Goal: Task Accomplishment & Management: Manage account settings

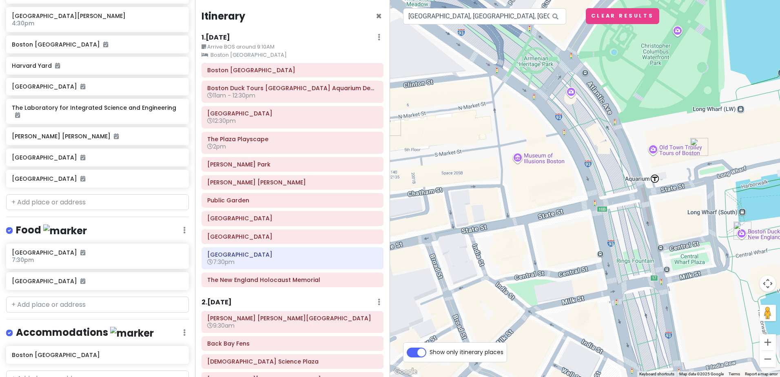
drag, startPoint x: 477, startPoint y: 182, endPoint x: 691, endPoint y: 211, distance: 215.4
click at [691, 211] on div at bounding box center [585, 188] width 390 height 377
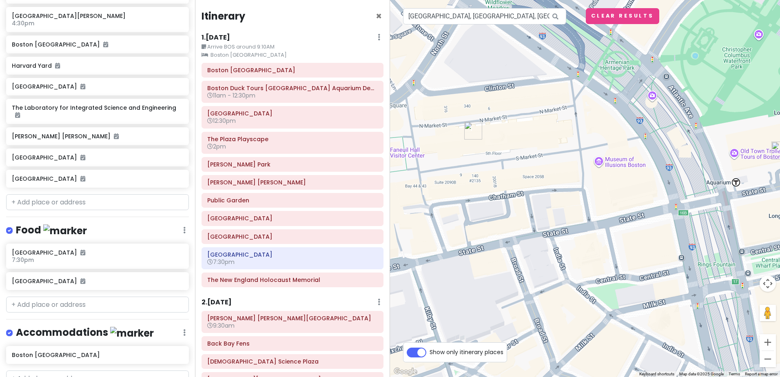
drag, startPoint x: 516, startPoint y: 185, endPoint x: 600, endPoint y: 189, distance: 84.6
click at [600, 189] on div at bounding box center [585, 188] width 390 height 377
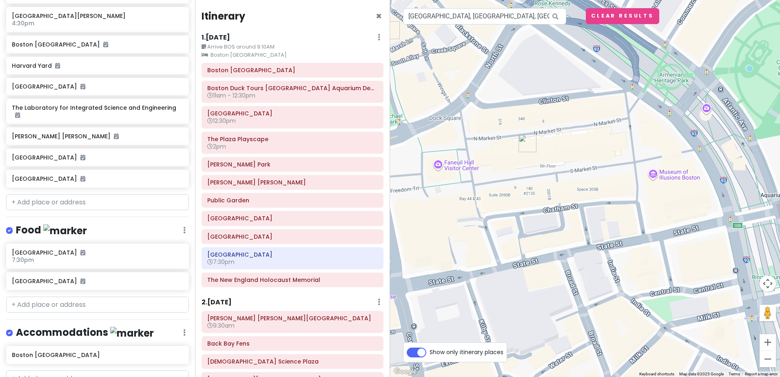
drag, startPoint x: 540, startPoint y: 174, endPoint x: 600, endPoint y: 187, distance: 60.6
click at [600, 187] on div at bounding box center [585, 188] width 390 height 377
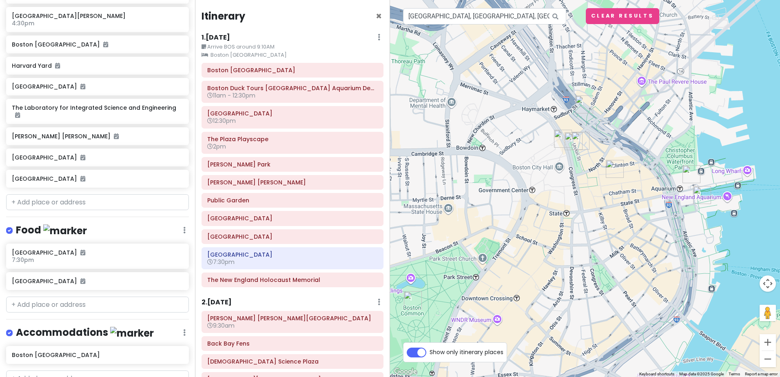
drag, startPoint x: 566, startPoint y: 142, endPoint x: 619, endPoint y: 156, distance: 54.8
click at [619, 156] on div at bounding box center [585, 188] width 390 height 377
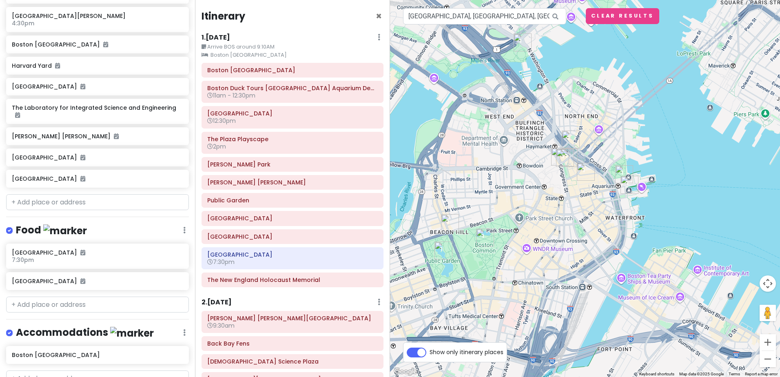
drag, startPoint x: 613, startPoint y: 144, endPoint x: 580, endPoint y: 158, distance: 36.6
click at [580, 158] on div at bounding box center [585, 188] width 390 height 377
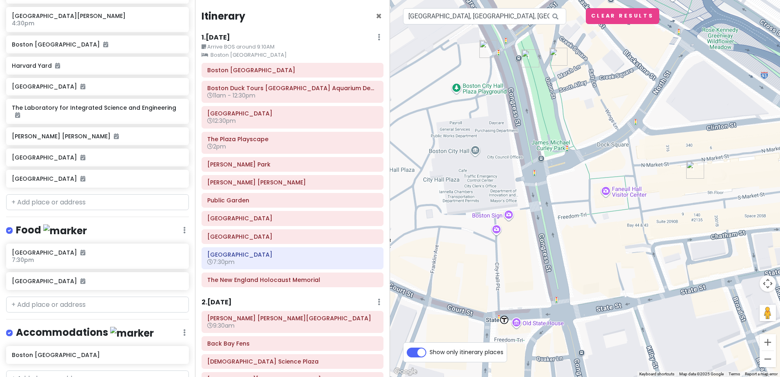
drag, startPoint x: 558, startPoint y: 200, endPoint x: 618, endPoint y: 178, distance: 63.5
click at [618, 178] on div at bounding box center [585, 188] width 390 height 377
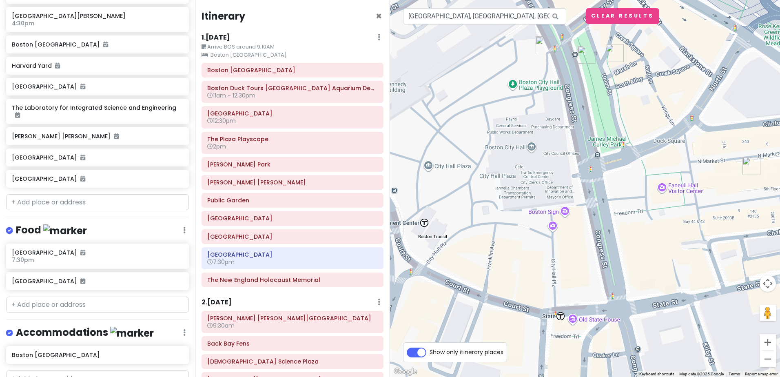
drag, startPoint x: 487, startPoint y: 171, endPoint x: 555, endPoint y: 169, distance: 67.4
click at [555, 169] on div at bounding box center [585, 188] width 390 height 377
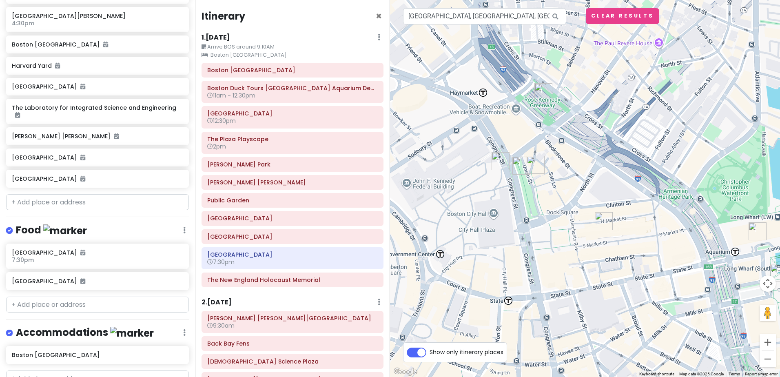
drag, startPoint x: 541, startPoint y: 128, endPoint x: 500, endPoint y: 202, distance: 84.4
click at [500, 202] on div at bounding box center [585, 188] width 390 height 377
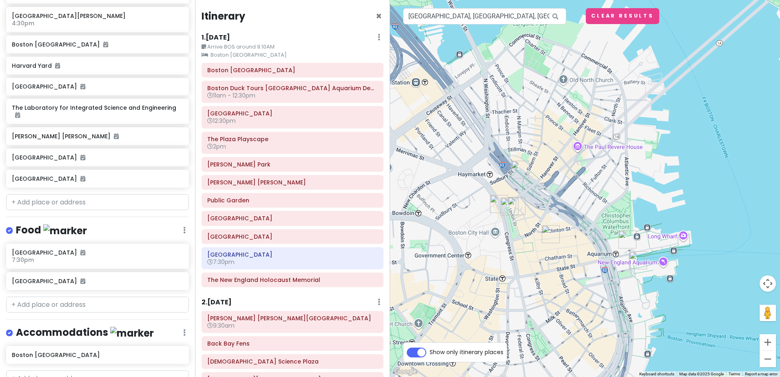
drag, startPoint x: 504, startPoint y: 143, endPoint x: 503, endPoint y: 173, distance: 29.8
click at [503, 173] on div at bounding box center [585, 188] width 390 height 377
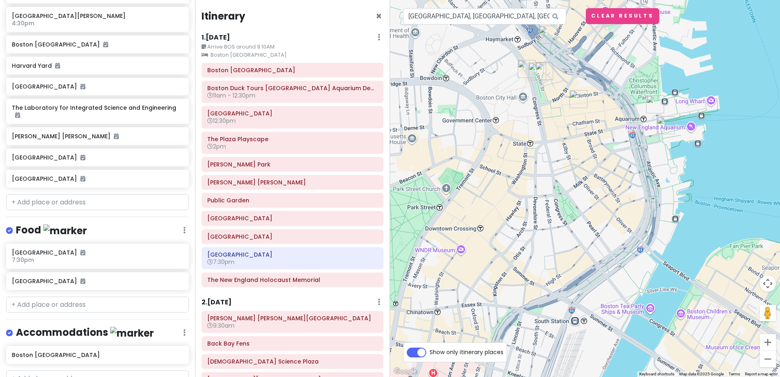
drag, startPoint x: 518, startPoint y: 190, endPoint x: 545, endPoint y: 52, distance: 140.6
click at [545, 52] on div at bounding box center [585, 188] width 390 height 377
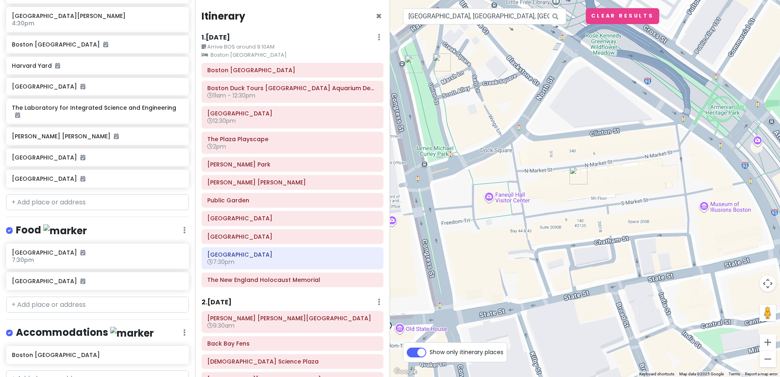
drag, startPoint x: 651, startPoint y: 144, endPoint x: 434, endPoint y: 89, distance: 223.9
click at [434, 89] on div at bounding box center [585, 188] width 390 height 377
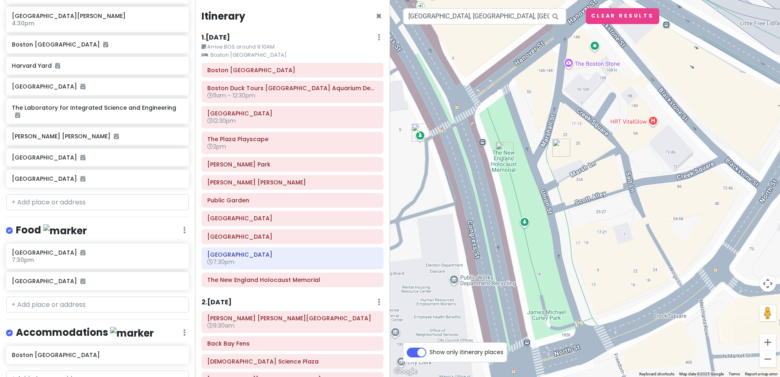
drag, startPoint x: 420, startPoint y: 109, endPoint x: 419, endPoint y: 193, distance: 84.9
click at [419, 193] on div at bounding box center [585, 188] width 390 height 377
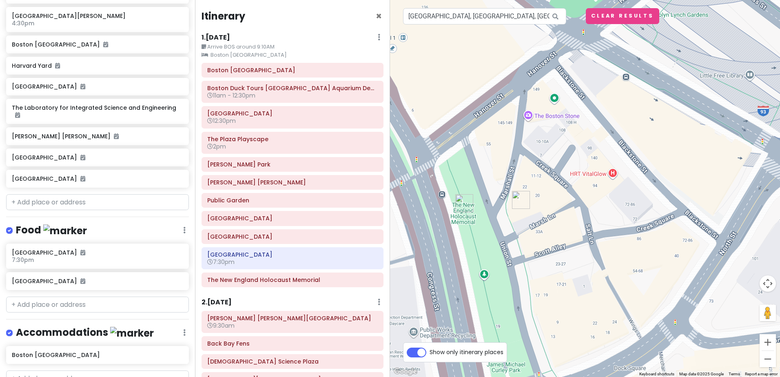
drag, startPoint x: 597, startPoint y: 142, endPoint x: 556, endPoint y: 196, distance: 67.6
click at [556, 196] on div at bounding box center [585, 188] width 390 height 377
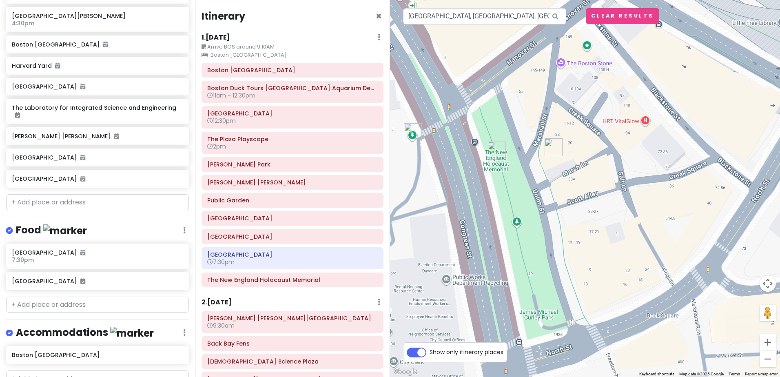
drag, startPoint x: 542, startPoint y: 261, endPoint x: 575, endPoint y: 206, distance: 64.0
click at [575, 208] on div at bounding box center [585, 188] width 390 height 377
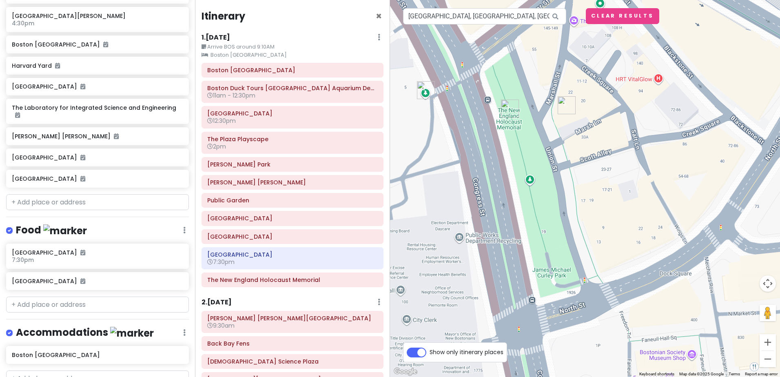
drag, startPoint x: 525, startPoint y: 171, endPoint x: 535, endPoint y: 140, distance: 32.9
click at [535, 140] on div at bounding box center [585, 188] width 390 height 377
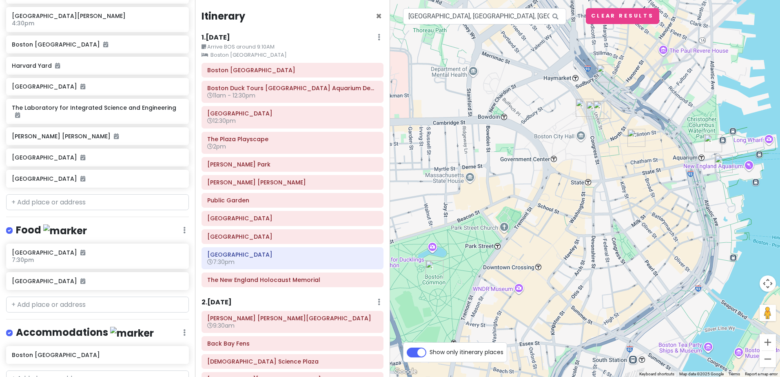
drag, startPoint x: 541, startPoint y: 167, endPoint x: 597, endPoint y: 149, distance: 58.7
click at [597, 149] on div at bounding box center [585, 188] width 390 height 377
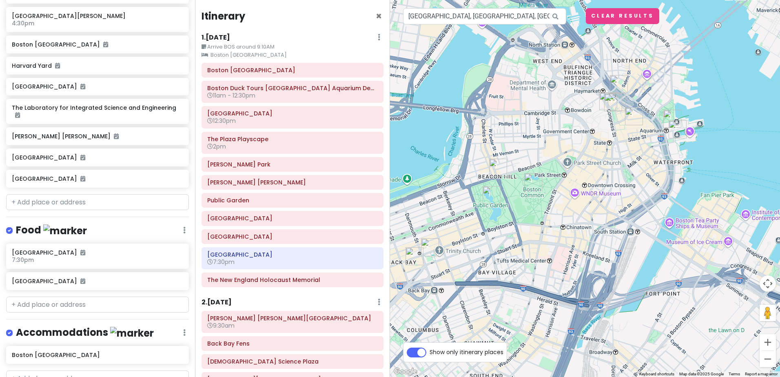
drag, startPoint x: 573, startPoint y: 167, endPoint x: 600, endPoint y: 134, distance: 42.1
click at [600, 134] on div at bounding box center [585, 188] width 390 height 377
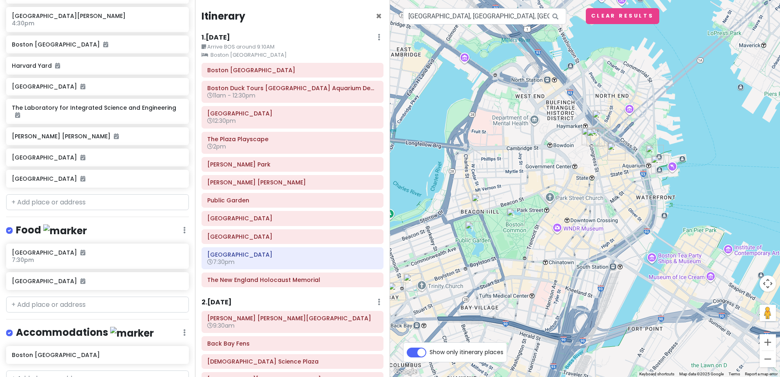
drag, startPoint x: 596, startPoint y: 136, endPoint x: 569, endPoint y: 180, distance: 51.7
click at [569, 180] on div at bounding box center [585, 188] width 390 height 377
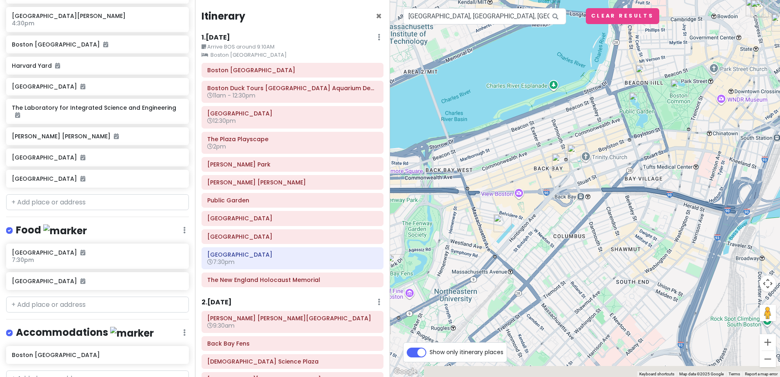
drag, startPoint x: 568, startPoint y: 194, endPoint x: 709, endPoint y: 82, distance: 180.4
click at [709, 82] on div at bounding box center [585, 188] width 390 height 377
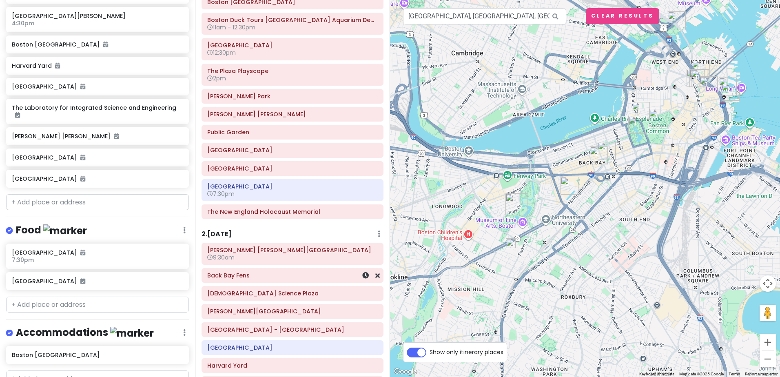
scroll to position [82, 0]
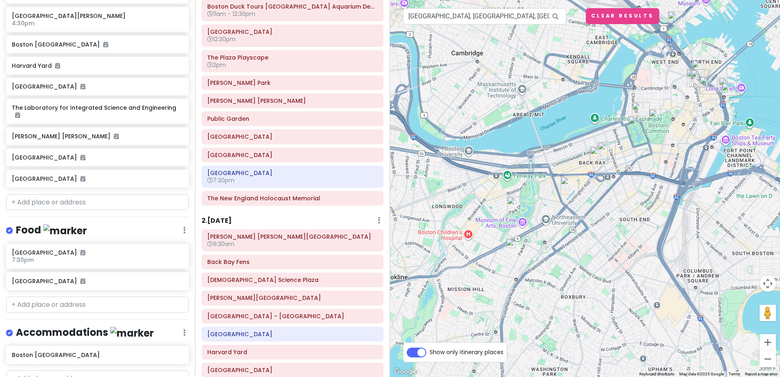
click at [233, 216] on div "2 . [DATE] Add Day Notes Delete Day" at bounding box center [293, 222] width 182 height 14
click at [240, 225] on div "2 . [DATE] Add Day Notes Delete Day" at bounding box center [293, 222] width 182 height 14
click at [222, 223] on h6 "2 . [DATE]" at bounding box center [217, 221] width 30 height 9
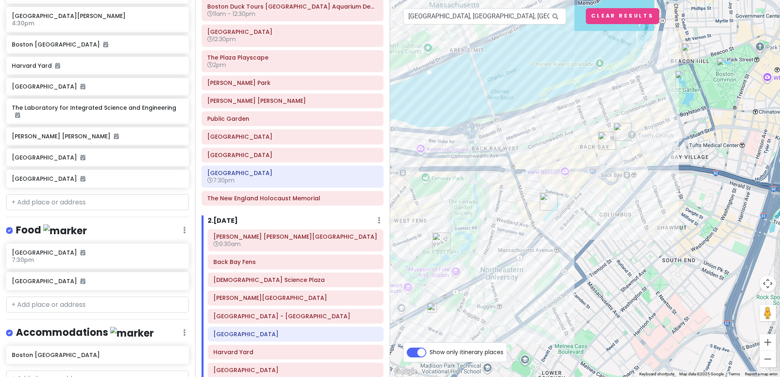
drag, startPoint x: 484, startPoint y: 236, endPoint x: 504, endPoint y: 213, distance: 30.1
click at [504, 213] on div at bounding box center [585, 188] width 390 height 377
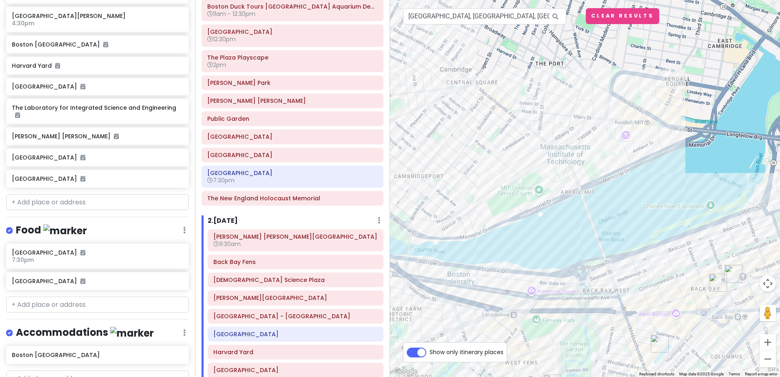
drag, startPoint x: 519, startPoint y: 129, endPoint x: 631, endPoint y: 273, distance: 182.4
click at [631, 273] on div at bounding box center [585, 188] width 390 height 377
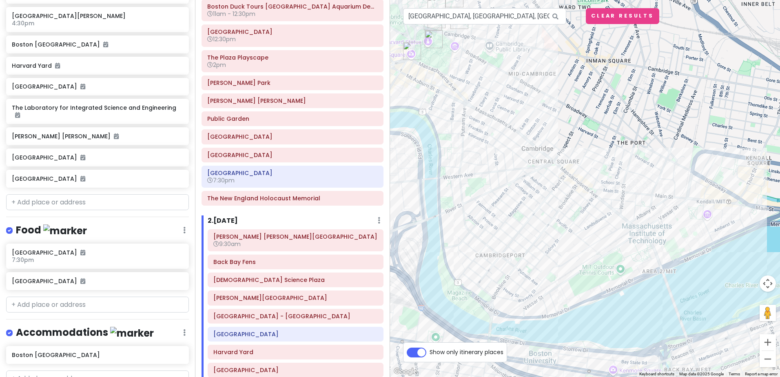
drag, startPoint x: 527, startPoint y: 167, endPoint x: 610, endPoint y: 247, distance: 115.2
click at [610, 247] on div at bounding box center [585, 188] width 390 height 377
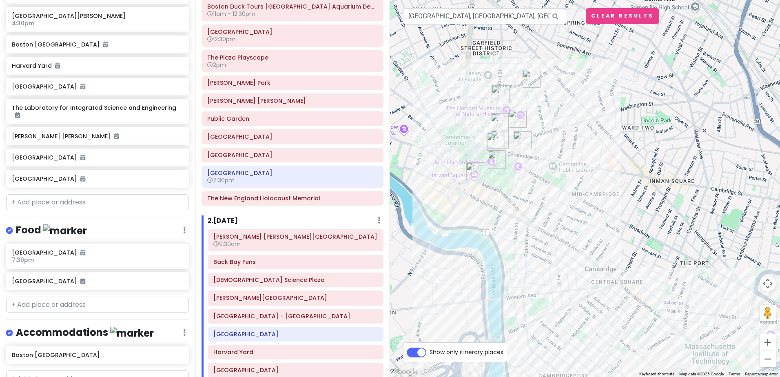
drag, startPoint x: 471, startPoint y: 117, endPoint x: 533, endPoint y: 239, distance: 136.5
click at [533, 239] on div at bounding box center [585, 188] width 390 height 377
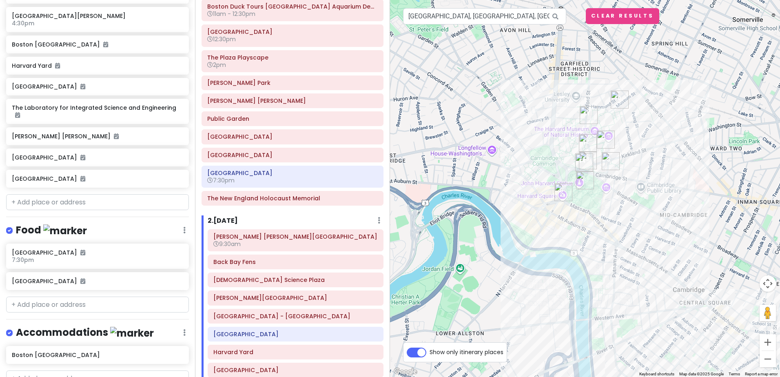
drag, startPoint x: 522, startPoint y: 193, endPoint x: 614, endPoint y: 215, distance: 94.8
click at [614, 215] on div at bounding box center [585, 188] width 390 height 377
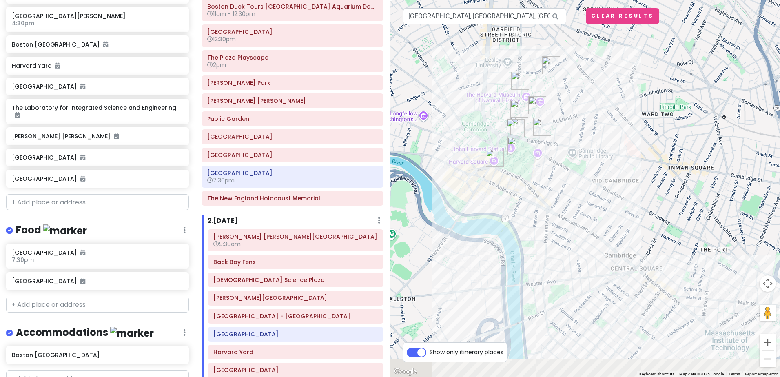
drag, startPoint x: 562, startPoint y: 258, endPoint x: 533, endPoint y: 156, distance: 106.1
click at [538, 154] on div at bounding box center [585, 188] width 390 height 377
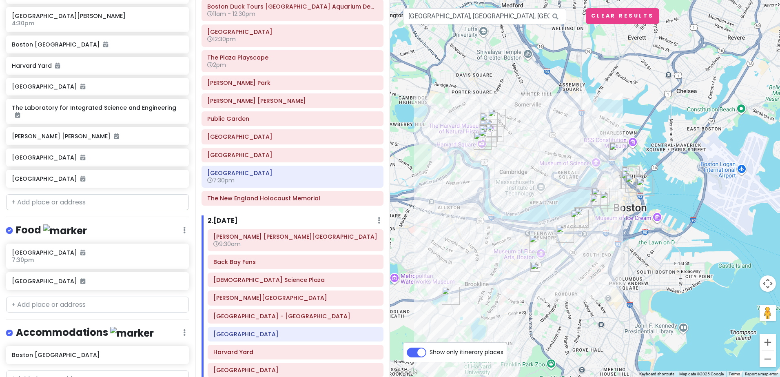
drag, startPoint x: 527, startPoint y: 235, endPoint x: 491, endPoint y: 209, distance: 44.9
click at [491, 209] on div at bounding box center [585, 188] width 390 height 377
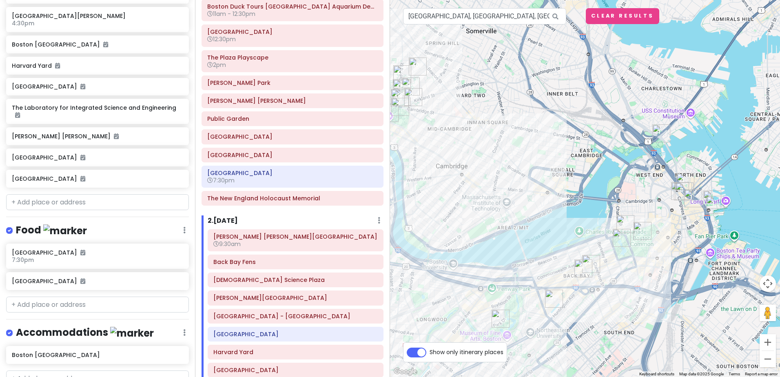
drag, startPoint x: 647, startPoint y: 228, endPoint x: 550, endPoint y: 190, distance: 104.3
click at [550, 190] on div at bounding box center [585, 188] width 390 height 377
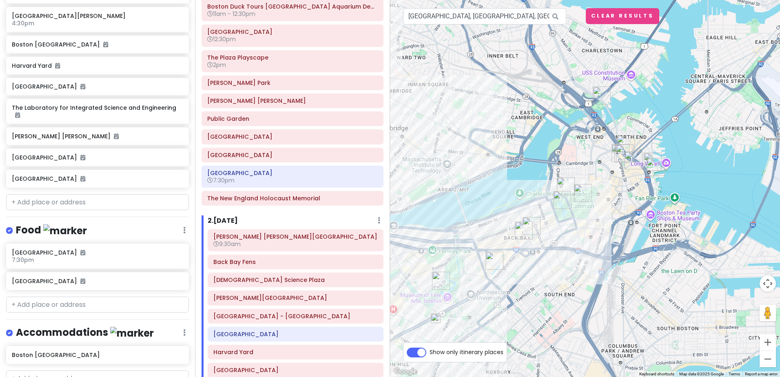
drag, startPoint x: 533, startPoint y: 153, endPoint x: 471, endPoint y: 113, distance: 73.5
click at [471, 113] on div at bounding box center [585, 188] width 390 height 377
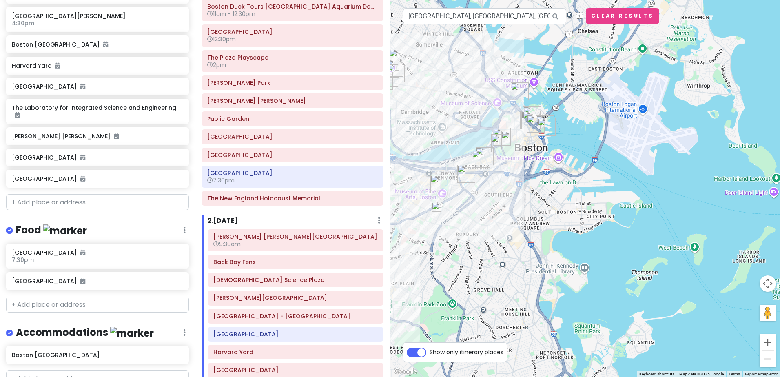
drag, startPoint x: 614, startPoint y: 208, endPoint x: 545, endPoint y: 202, distance: 69.2
click at [545, 202] on div at bounding box center [585, 188] width 390 height 377
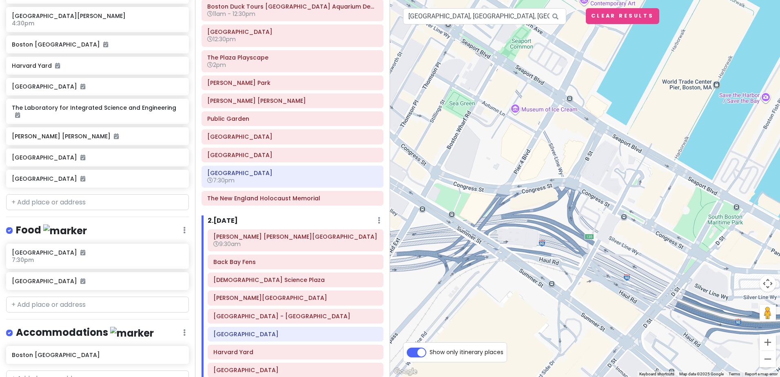
drag, startPoint x: 600, startPoint y: 242, endPoint x: 555, endPoint y: 140, distance: 111.8
click at [555, 140] on div at bounding box center [585, 188] width 390 height 377
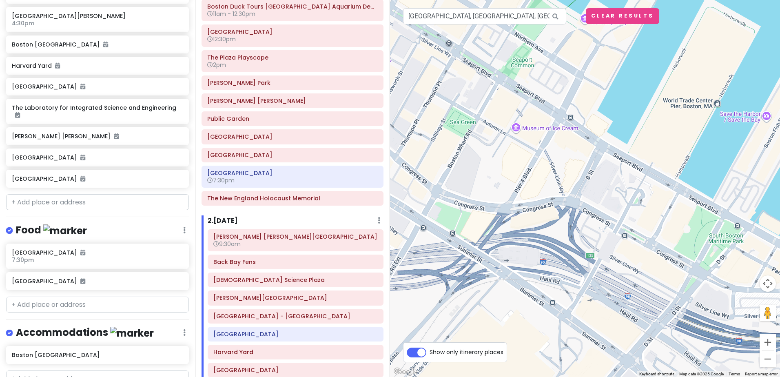
drag, startPoint x: 615, startPoint y: 193, endPoint x: 615, endPoint y: 210, distance: 17.5
click at [615, 210] on div at bounding box center [585, 188] width 390 height 377
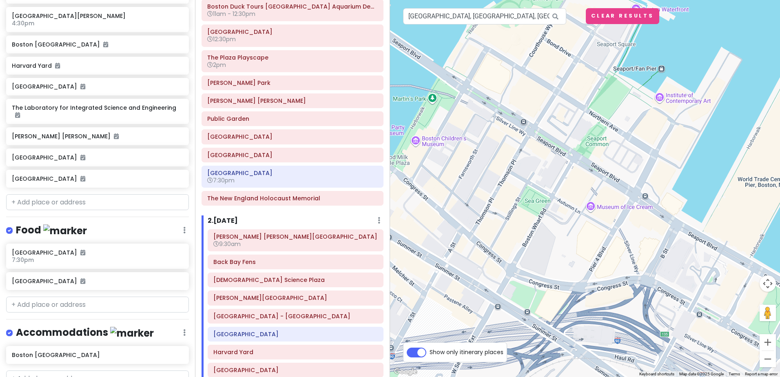
drag, startPoint x: 524, startPoint y: 142, endPoint x: 600, endPoint y: 222, distance: 109.7
click at [600, 222] on div at bounding box center [585, 188] width 390 height 377
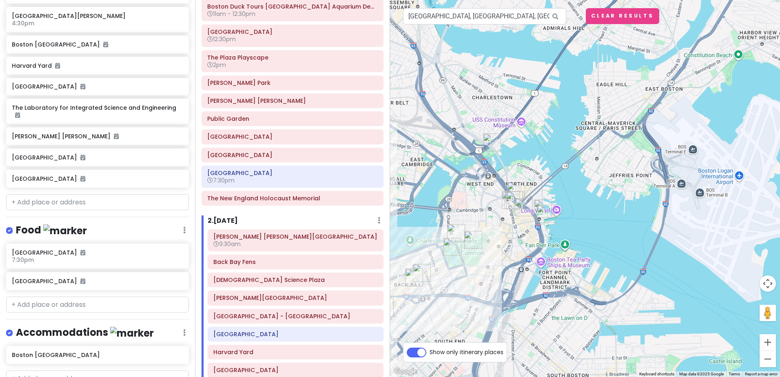
drag, startPoint x: 468, startPoint y: 131, endPoint x: 504, endPoint y: 181, distance: 61.5
click at [504, 181] on div at bounding box center [585, 188] width 390 height 377
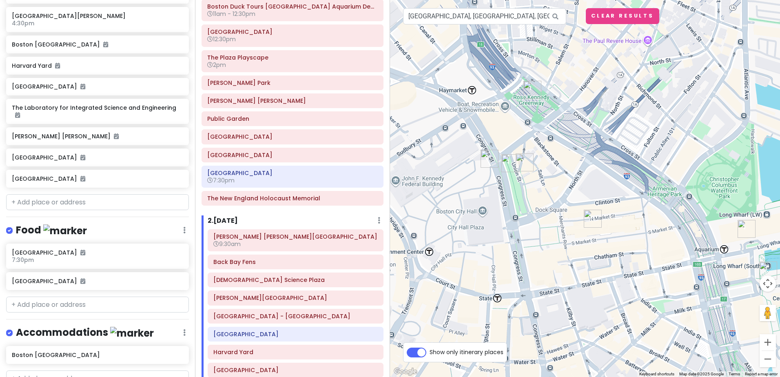
drag, startPoint x: 559, startPoint y: 113, endPoint x: 566, endPoint y: 167, distance: 54.4
click at [566, 167] on div at bounding box center [585, 188] width 390 height 377
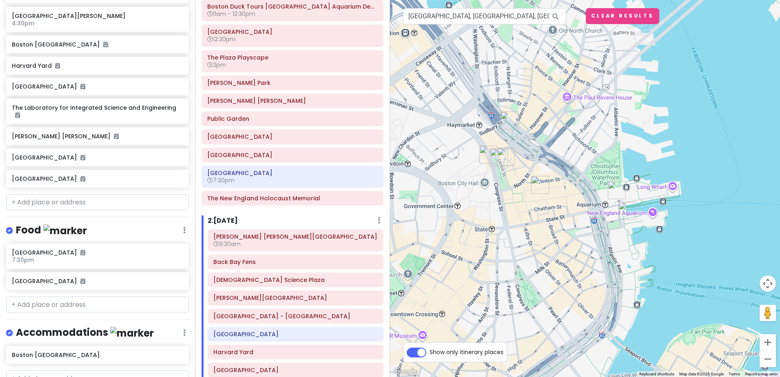
drag, startPoint x: 528, startPoint y: 146, endPoint x: 518, endPoint y: 138, distance: 12.8
click at [518, 138] on div at bounding box center [585, 188] width 390 height 377
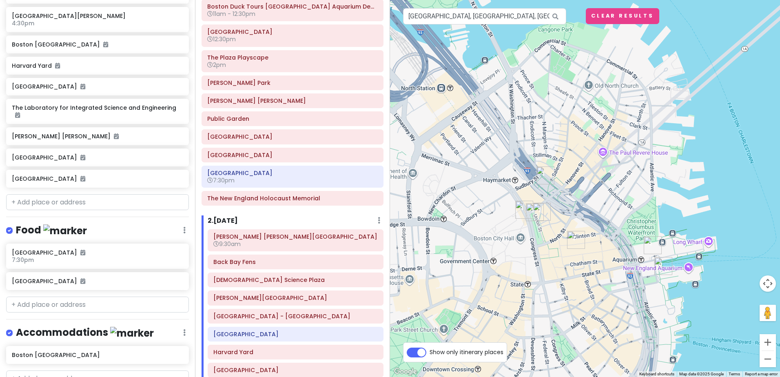
drag, startPoint x: 553, startPoint y: 267, endPoint x: 590, endPoint y: 321, distance: 65.7
click at [590, 321] on div at bounding box center [585, 188] width 390 height 377
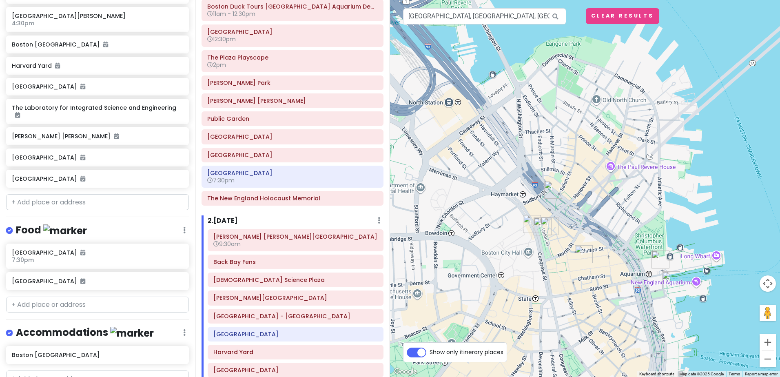
drag, startPoint x: 503, startPoint y: 73, endPoint x: 512, endPoint y: 91, distance: 20.1
click at [512, 91] on div at bounding box center [585, 188] width 390 height 377
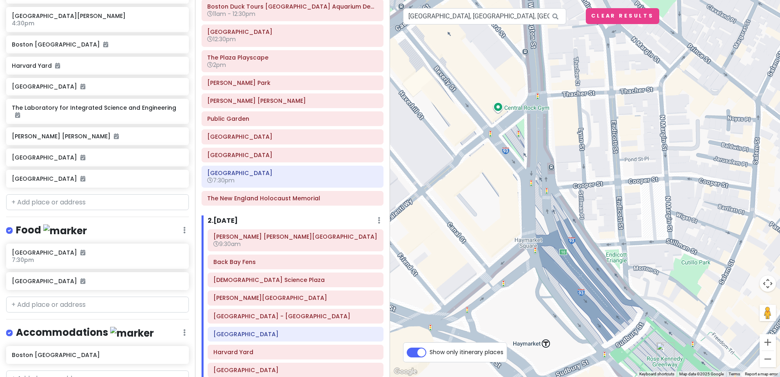
drag, startPoint x: 482, startPoint y: 78, endPoint x: 543, endPoint y: 210, distance: 145.9
click at [543, 210] on div at bounding box center [585, 188] width 390 height 377
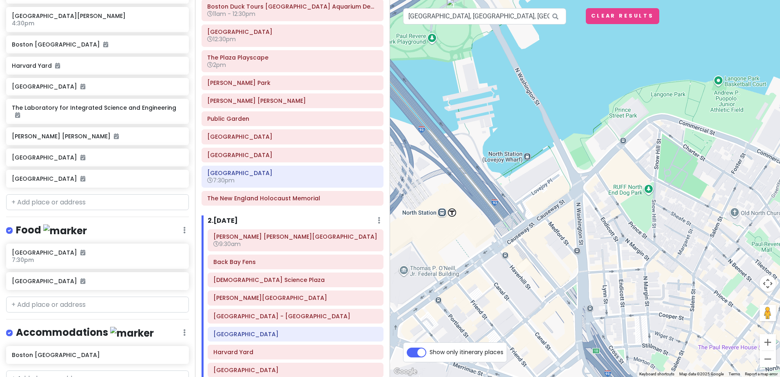
drag, startPoint x: 512, startPoint y: 69, endPoint x: 557, endPoint y: 225, distance: 162.6
click at [557, 225] on div at bounding box center [585, 188] width 390 height 377
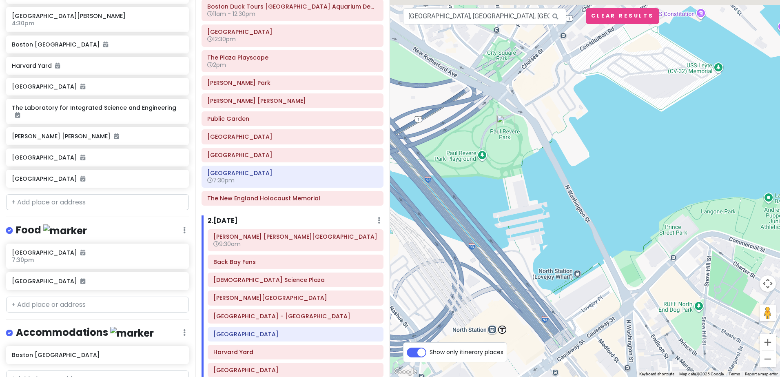
drag, startPoint x: 511, startPoint y: 106, endPoint x: 578, endPoint y: 244, distance: 153.5
click at [578, 244] on div at bounding box center [585, 188] width 390 height 377
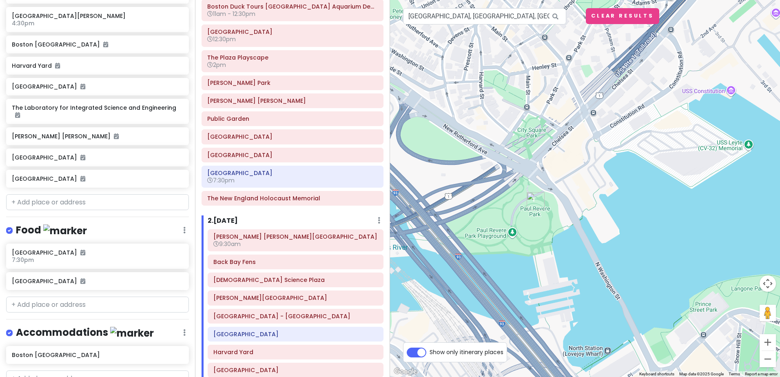
drag, startPoint x: 499, startPoint y: 255, endPoint x: 594, endPoint y: 184, distance: 118.8
click at [594, 184] on div at bounding box center [585, 188] width 390 height 377
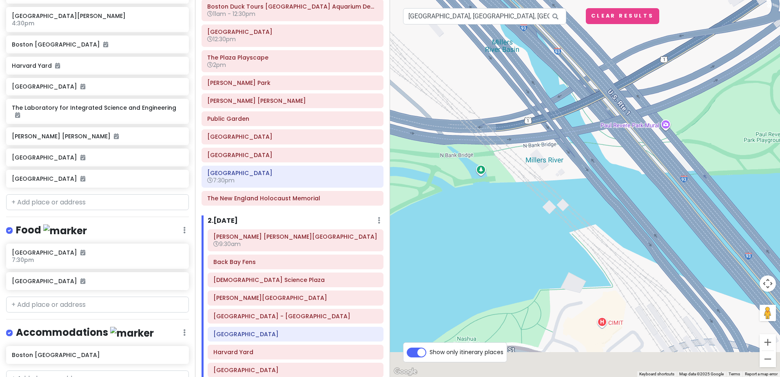
drag, startPoint x: 577, startPoint y: 197, endPoint x: 501, endPoint y: 142, distance: 93.6
click at [501, 142] on div at bounding box center [585, 188] width 390 height 377
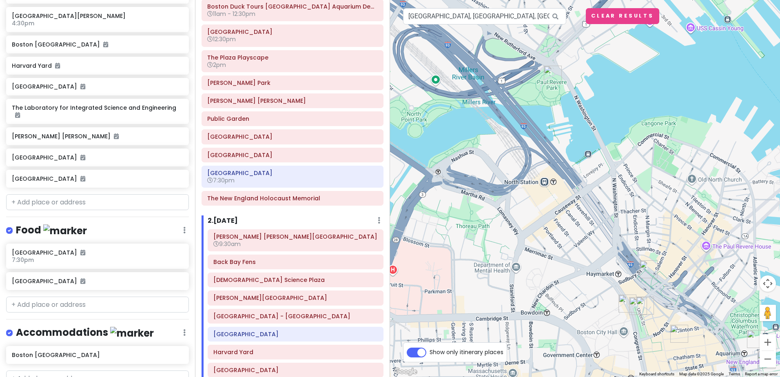
drag, startPoint x: 603, startPoint y: 198, endPoint x: 496, endPoint y: 122, distance: 131.0
click at [496, 122] on div at bounding box center [585, 188] width 390 height 377
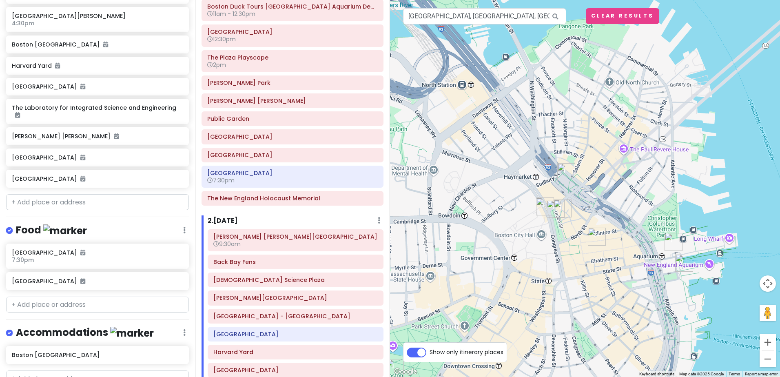
drag, startPoint x: 594, startPoint y: 285, endPoint x: 521, endPoint y: 192, distance: 118.2
click at [521, 192] on div at bounding box center [585, 188] width 390 height 377
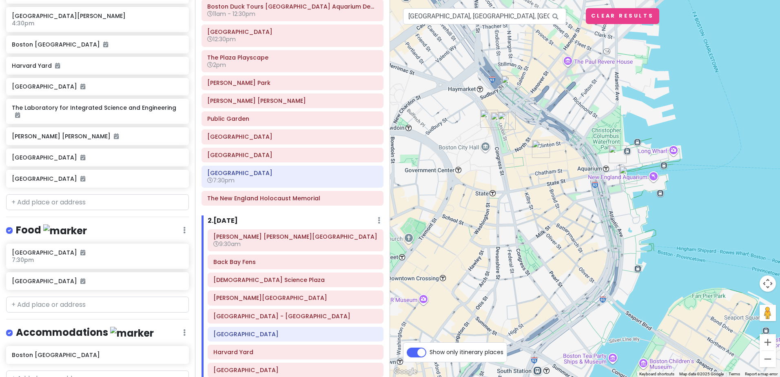
drag, startPoint x: 562, startPoint y: 239, endPoint x: 506, endPoint y: 151, distance: 104.3
click at [506, 151] on div at bounding box center [585, 188] width 390 height 377
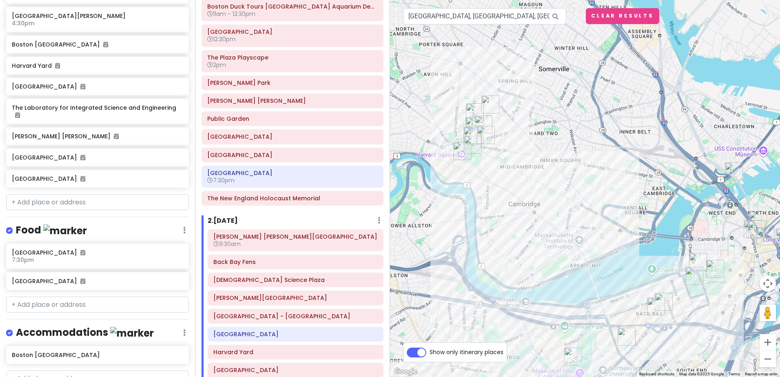
drag, startPoint x: 452, startPoint y: 202, endPoint x: 642, endPoint y: 267, distance: 200.8
click at [642, 267] on div at bounding box center [585, 188] width 390 height 377
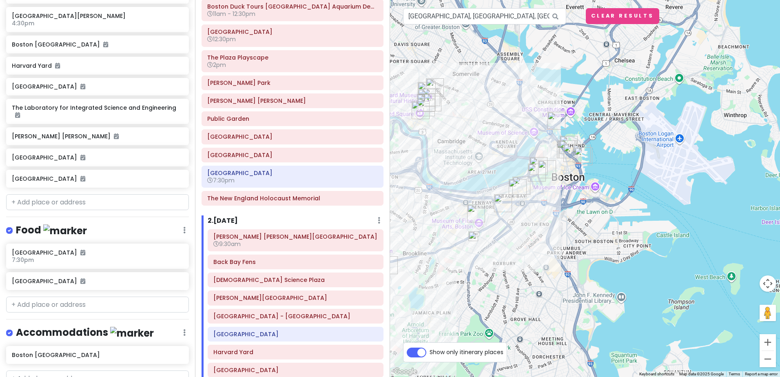
drag, startPoint x: 601, startPoint y: 239, endPoint x: 526, endPoint y: 153, distance: 113.9
click at [526, 153] on div at bounding box center [585, 188] width 390 height 377
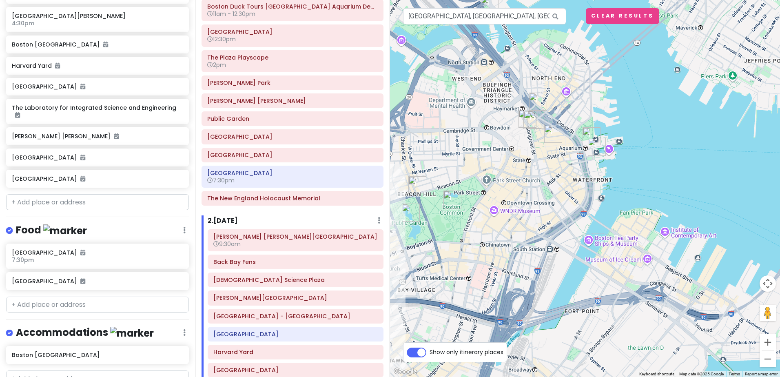
drag, startPoint x: 638, startPoint y: 198, endPoint x: 480, endPoint y: 202, distance: 157.2
click at [480, 202] on div at bounding box center [585, 188] width 390 height 377
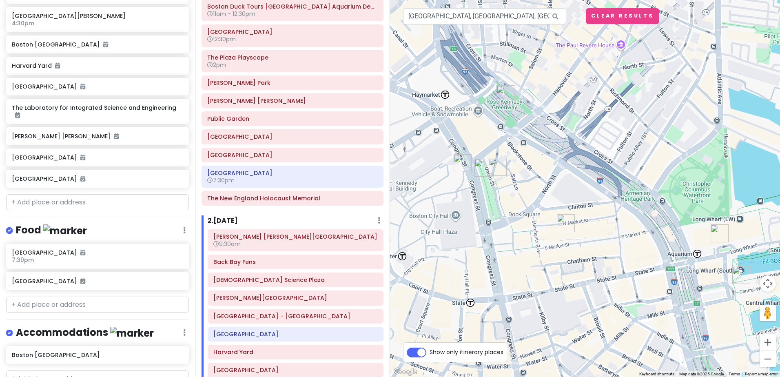
drag, startPoint x: 591, startPoint y: 262, endPoint x: 522, endPoint y: 146, distance: 135.0
click at [522, 146] on div at bounding box center [585, 188] width 390 height 377
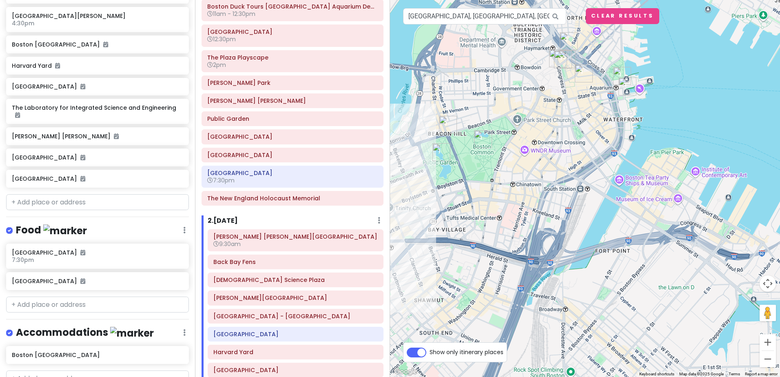
drag, startPoint x: 533, startPoint y: 259, endPoint x: 561, endPoint y: 138, distance: 124.0
click at [561, 138] on div at bounding box center [585, 188] width 390 height 377
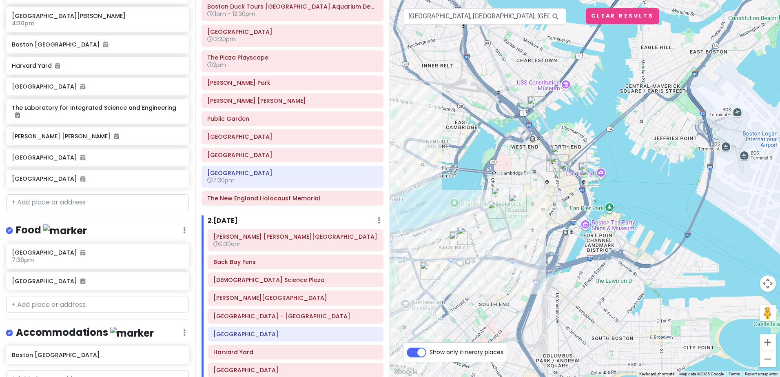
drag, startPoint x: 519, startPoint y: 173, endPoint x: 575, endPoint y: 217, distance: 71.0
click at [575, 217] on div at bounding box center [585, 188] width 390 height 377
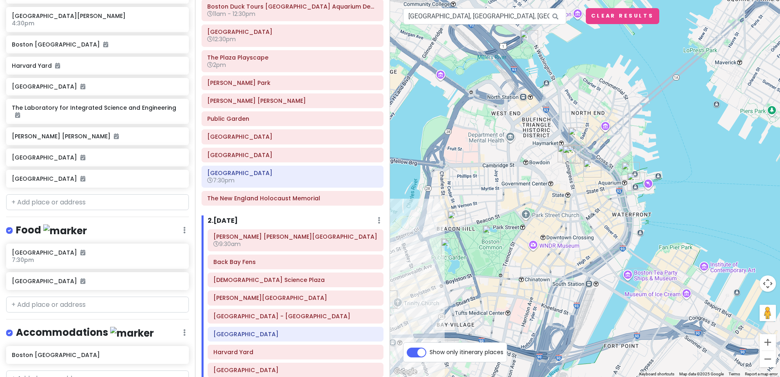
drag, startPoint x: 638, startPoint y: 216, endPoint x: 470, endPoint y: 196, distance: 169.0
click at [470, 196] on div at bounding box center [585, 188] width 390 height 377
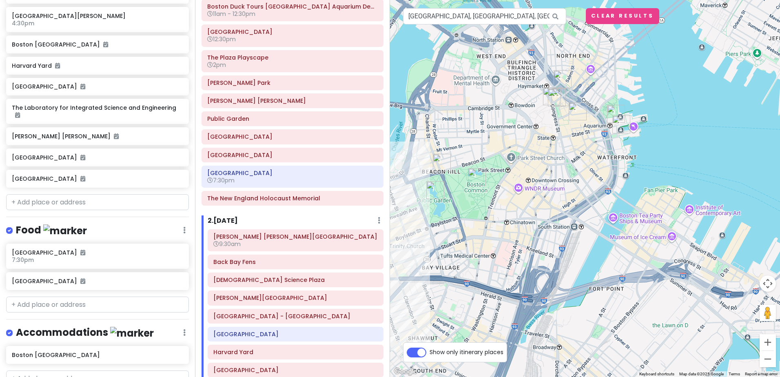
drag, startPoint x: 606, startPoint y: 207, endPoint x: 591, endPoint y: 148, distance: 60.7
click at [591, 148] on div at bounding box center [585, 188] width 390 height 377
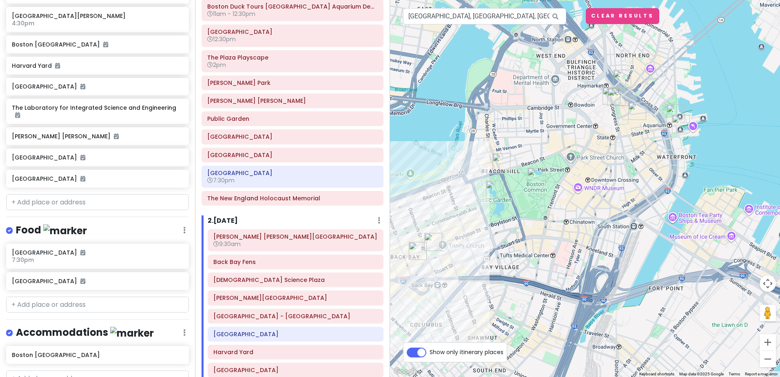
drag, startPoint x: 565, startPoint y: 157, endPoint x: 629, endPoint y: 157, distance: 63.7
click at [629, 157] on div at bounding box center [585, 188] width 390 height 377
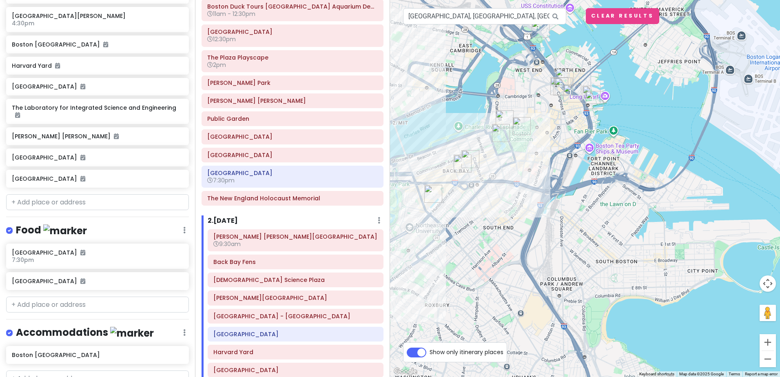
drag, startPoint x: 602, startPoint y: 219, endPoint x: 541, endPoint y: 178, distance: 73.2
click at [541, 178] on div at bounding box center [585, 188] width 390 height 377
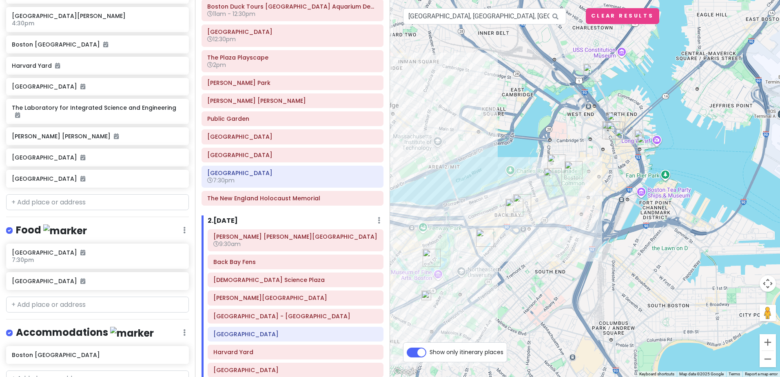
drag, startPoint x: 578, startPoint y: 159, endPoint x: 635, endPoint y: 208, distance: 75.3
click at [635, 208] on div at bounding box center [585, 188] width 390 height 377
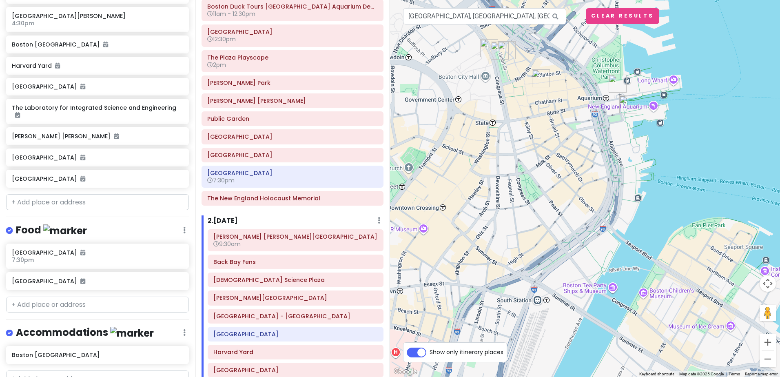
drag, startPoint x: 601, startPoint y: 207, endPoint x: 561, endPoint y: 118, distance: 97.2
click at [565, 93] on div at bounding box center [585, 188] width 390 height 377
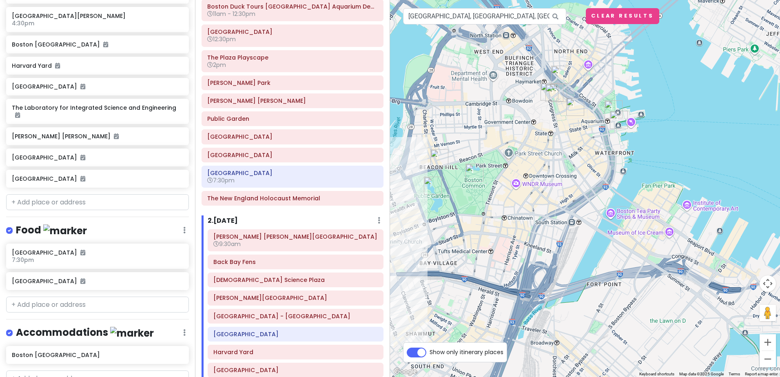
drag, startPoint x: 527, startPoint y: 184, endPoint x: 555, endPoint y: 188, distance: 28.0
click at [555, 188] on div at bounding box center [585, 188] width 390 height 377
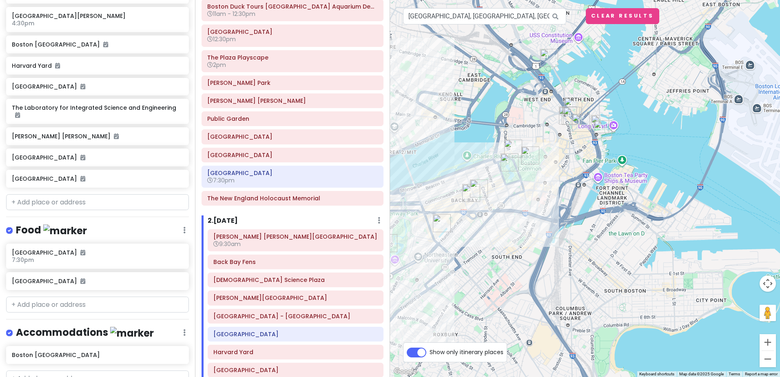
drag, startPoint x: 493, startPoint y: 186, endPoint x: 524, endPoint y: 160, distance: 40.3
click at [524, 160] on div at bounding box center [585, 188] width 390 height 377
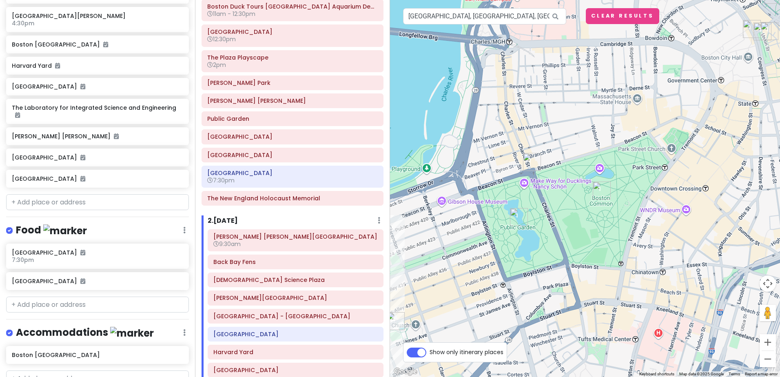
drag, startPoint x: 489, startPoint y: 170, endPoint x: 583, endPoint y: 192, distance: 96.4
click at [583, 192] on div at bounding box center [585, 188] width 390 height 377
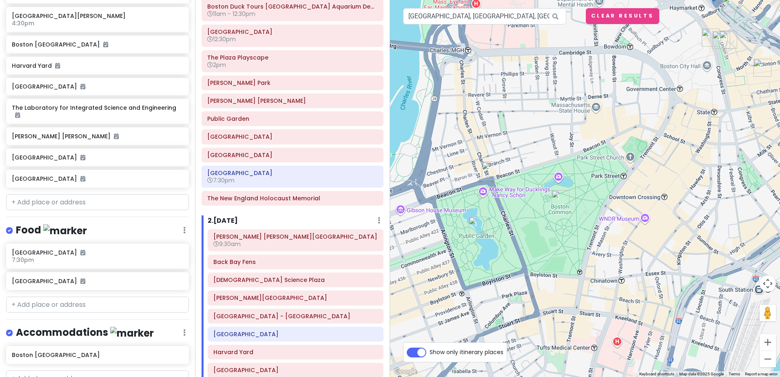
drag, startPoint x: 662, startPoint y: 136, endPoint x: 387, endPoint y: 220, distance: 287.9
click at [387, 220] on div "POD 2025 fall field trip Private Change Dates Make a Copy Delete Trip Give Feed…" at bounding box center [390, 188] width 780 height 377
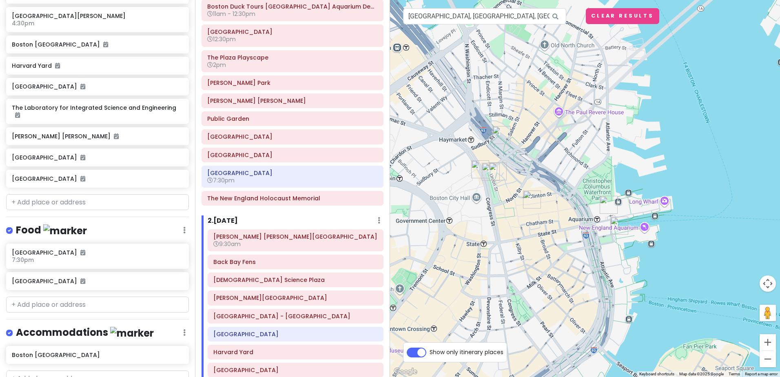
drag, startPoint x: 531, startPoint y: 162, endPoint x: 544, endPoint y: 219, distance: 58.5
click at [544, 219] on div at bounding box center [585, 188] width 390 height 377
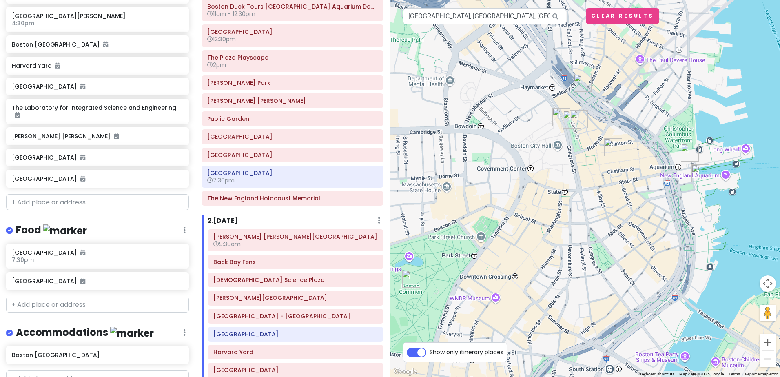
drag, startPoint x: 511, startPoint y: 278, endPoint x: 610, endPoint y: 212, distance: 118.4
click at [610, 212] on div at bounding box center [585, 188] width 390 height 377
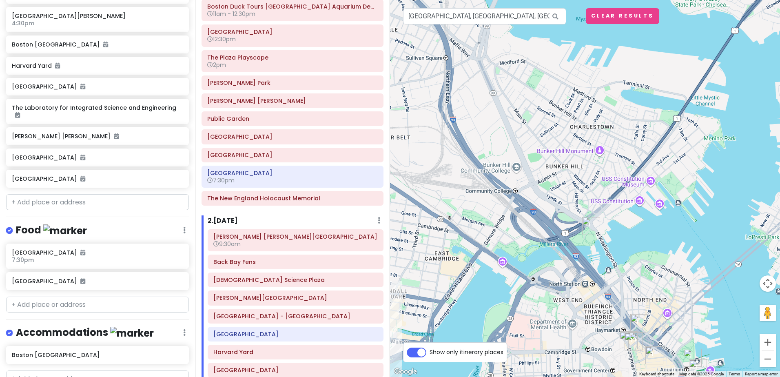
drag, startPoint x: 492, startPoint y: 142, endPoint x: 538, endPoint y: 323, distance: 187.3
click at [538, 323] on div at bounding box center [585, 188] width 390 height 377
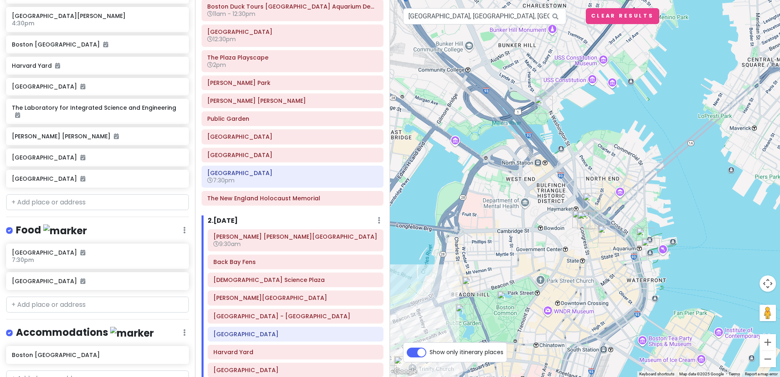
drag, startPoint x: 616, startPoint y: 213, endPoint x: 565, endPoint y: 78, distance: 143.6
click at [565, 78] on div at bounding box center [585, 188] width 390 height 377
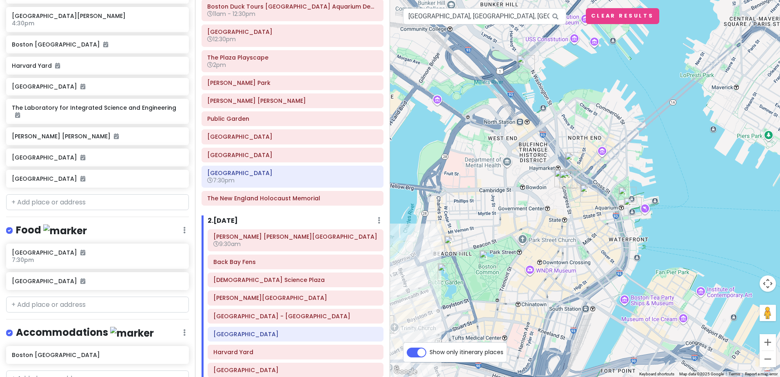
drag, startPoint x: 556, startPoint y: 253, endPoint x: 538, endPoint y: 219, distance: 38.3
click at [538, 219] on div at bounding box center [585, 188] width 390 height 377
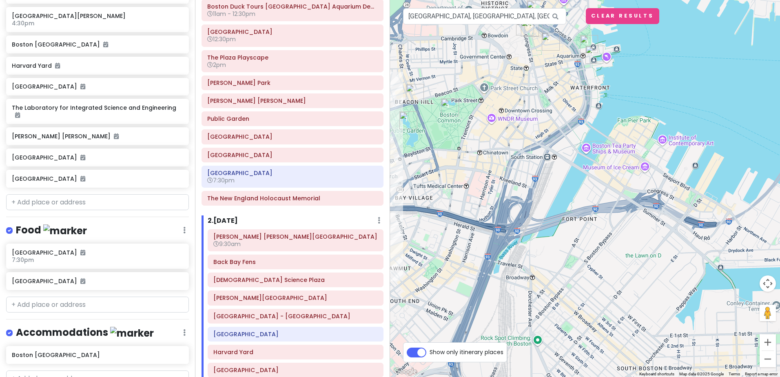
drag, startPoint x: 567, startPoint y: 237, endPoint x: 499, endPoint y: 122, distance: 133.6
click at [499, 122] on div at bounding box center [585, 188] width 390 height 377
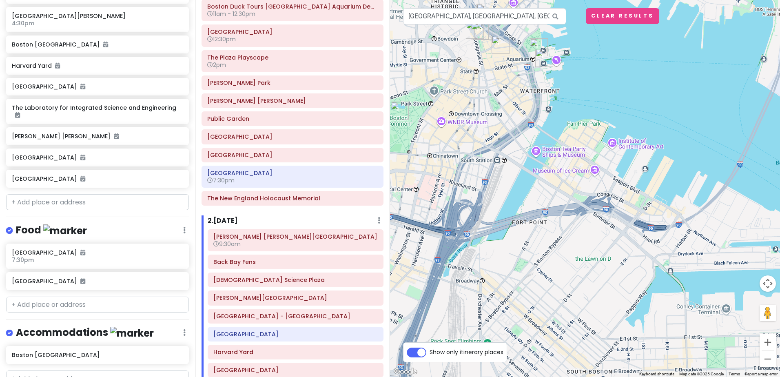
drag, startPoint x: 669, startPoint y: 175, endPoint x: 614, endPoint y: 180, distance: 55.7
click at [614, 180] on div at bounding box center [585, 188] width 390 height 377
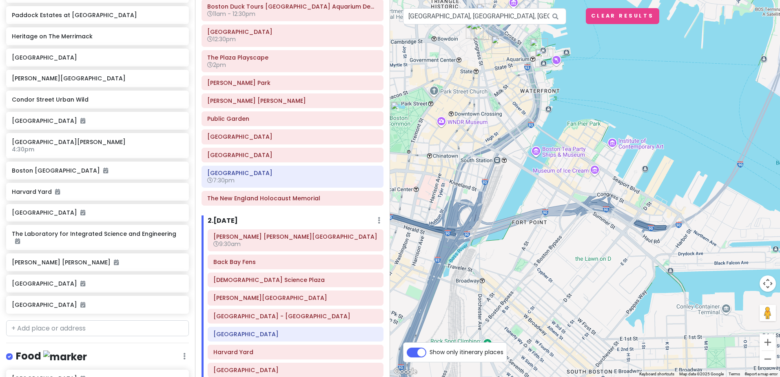
scroll to position [687, 0]
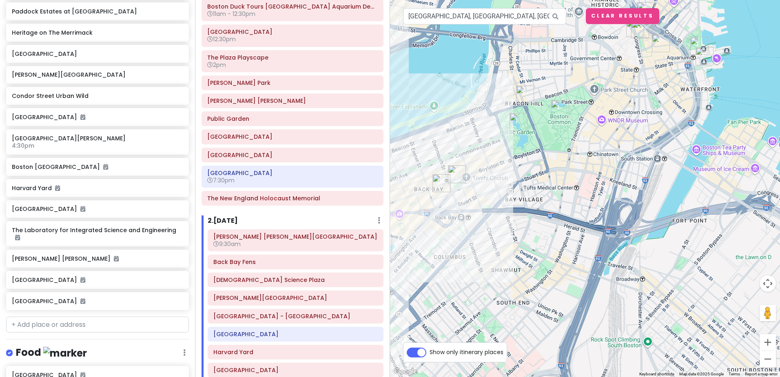
drag, startPoint x: 480, startPoint y: 175, endPoint x: 641, endPoint y: 173, distance: 161.6
click at [641, 173] on div at bounding box center [585, 188] width 390 height 377
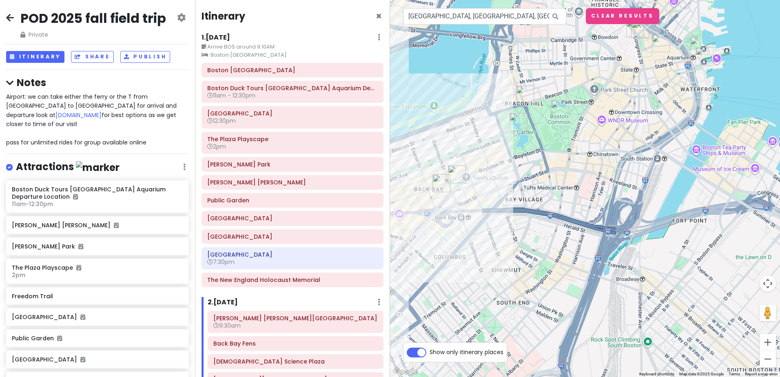
scroll to position [82, 0]
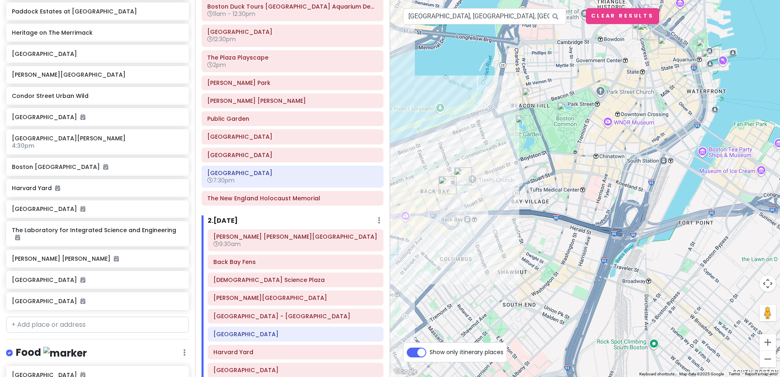
drag, startPoint x: 506, startPoint y: 159, endPoint x: 594, endPoint y: 173, distance: 88.4
click at [594, 173] on div at bounding box center [585, 188] width 390 height 377
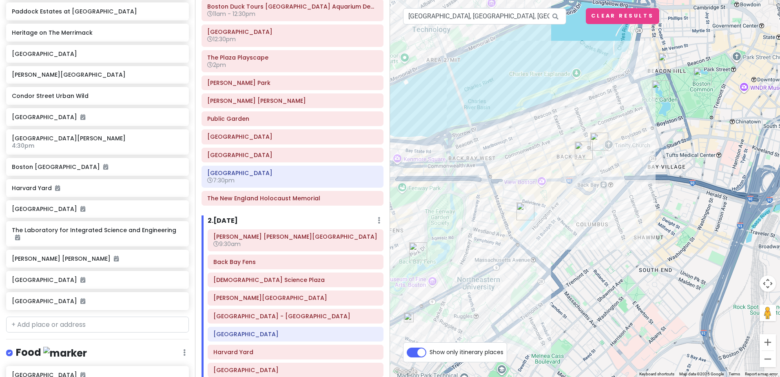
drag, startPoint x: 622, startPoint y: 175, endPoint x: 680, endPoint y: 129, distance: 73.7
click at [680, 129] on div at bounding box center [585, 188] width 390 height 377
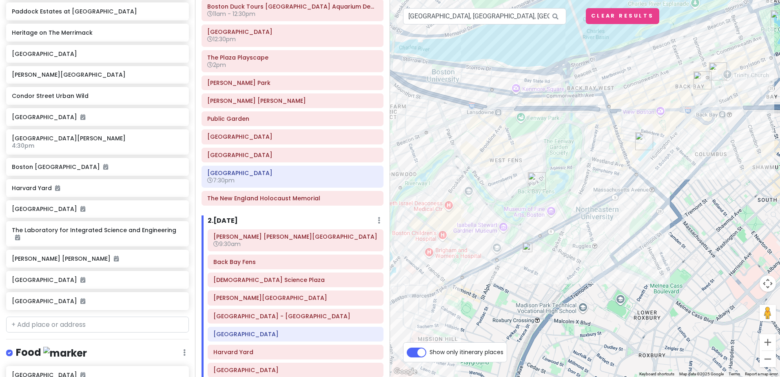
drag, startPoint x: 496, startPoint y: 231, endPoint x: 614, endPoint y: 163, distance: 136.2
click at [614, 163] on div at bounding box center [585, 188] width 390 height 377
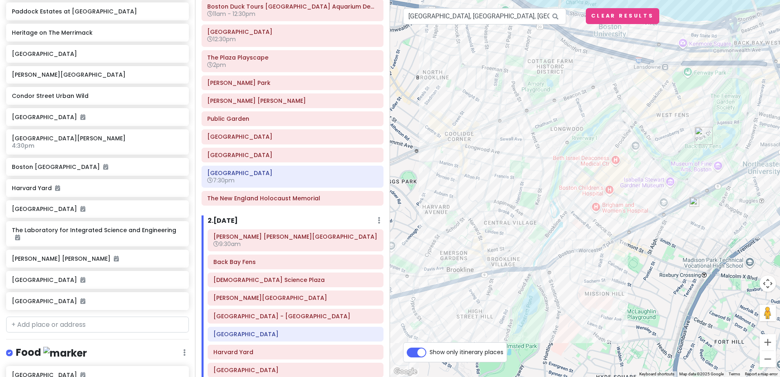
drag, startPoint x: 481, startPoint y: 231, endPoint x: 650, endPoint y: 187, distance: 174.4
click at [650, 187] on div at bounding box center [585, 188] width 390 height 377
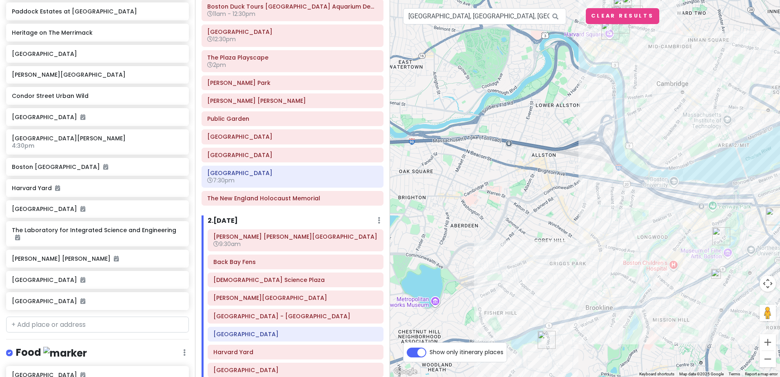
drag, startPoint x: 561, startPoint y: 151, endPoint x: 604, endPoint y: 218, distance: 80.4
click at [606, 232] on div at bounding box center [585, 188] width 390 height 377
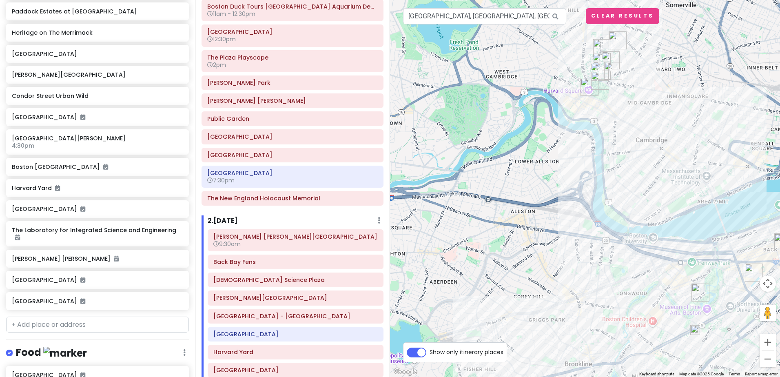
drag, startPoint x: 553, startPoint y: 41, endPoint x: 531, endPoint y: 98, distance: 61.3
click at [531, 98] on div at bounding box center [585, 188] width 390 height 377
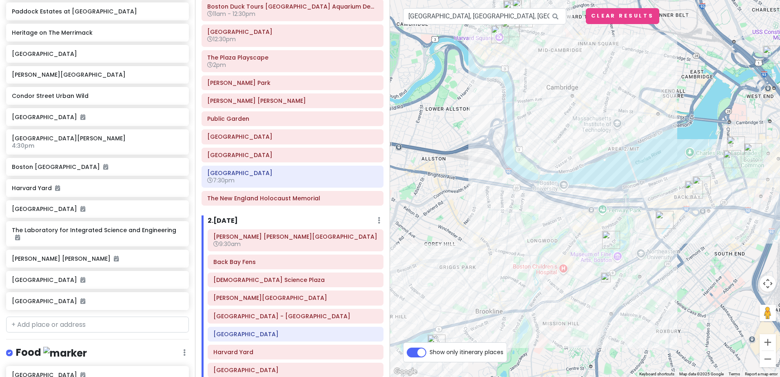
drag, startPoint x: 668, startPoint y: 182, endPoint x: 578, endPoint y: 129, distance: 104.6
click at [578, 129] on div at bounding box center [585, 188] width 390 height 377
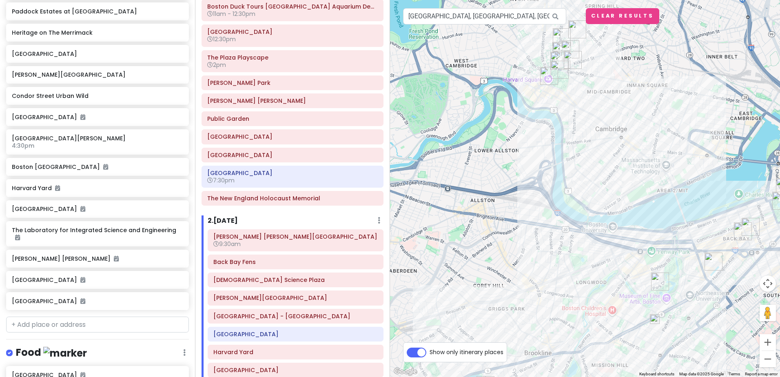
drag, startPoint x: 515, startPoint y: 97, endPoint x: 565, endPoint y: 139, distance: 64.9
click at [565, 139] on div at bounding box center [585, 188] width 390 height 377
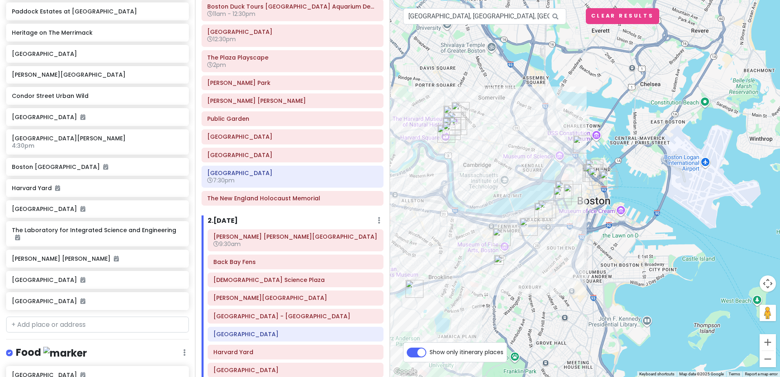
drag, startPoint x: 652, startPoint y: 96, endPoint x: 520, endPoint y: 182, distance: 157.9
click at [520, 182] on div at bounding box center [585, 188] width 390 height 377
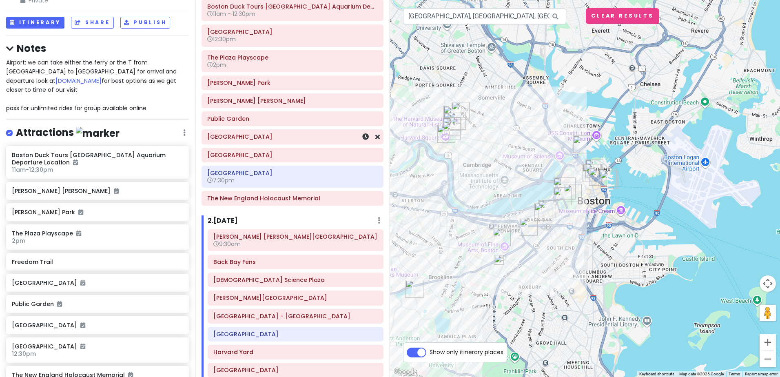
scroll to position [0, 0]
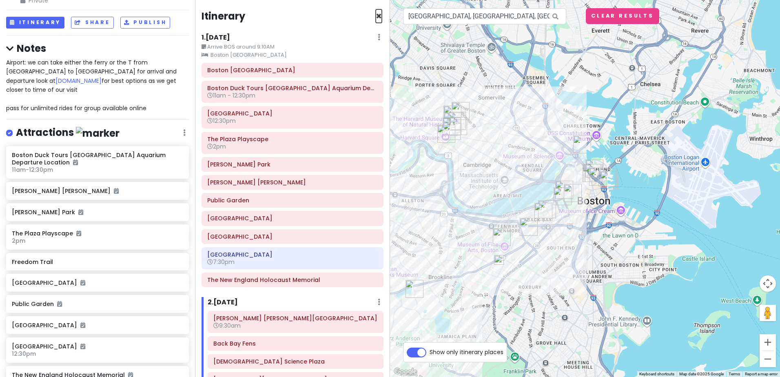
click at [376, 13] on span "×" at bounding box center [379, 15] width 6 height 13
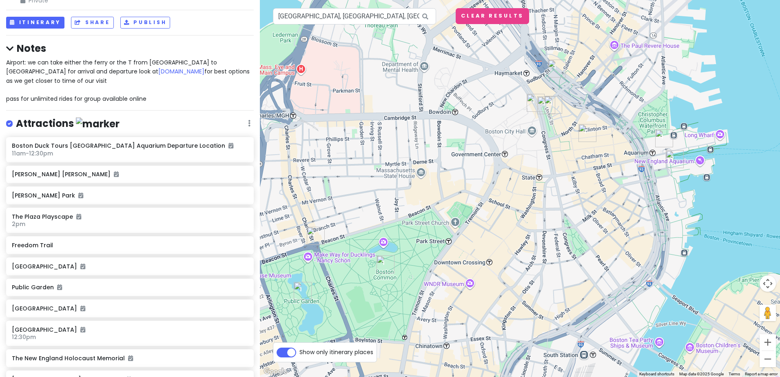
drag, startPoint x: 494, startPoint y: 220, endPoint x: 541, endPoint y: 173, distance: 66.7
click at [541, 173] on div at bounding box center [520, 188] width 520 height 377
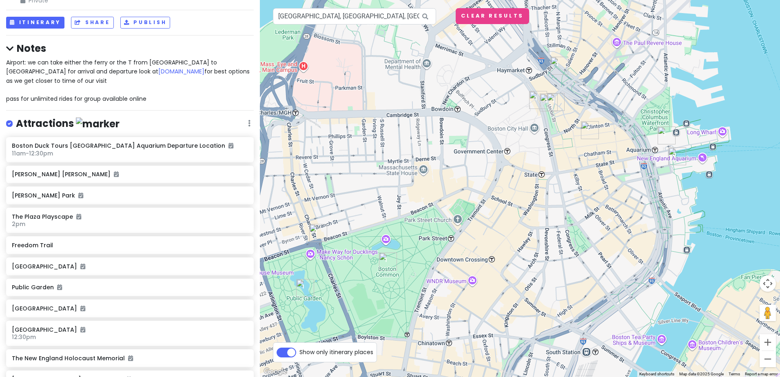
click at [544, 154] on div at bounding box center [520, 188] width 520 height 377
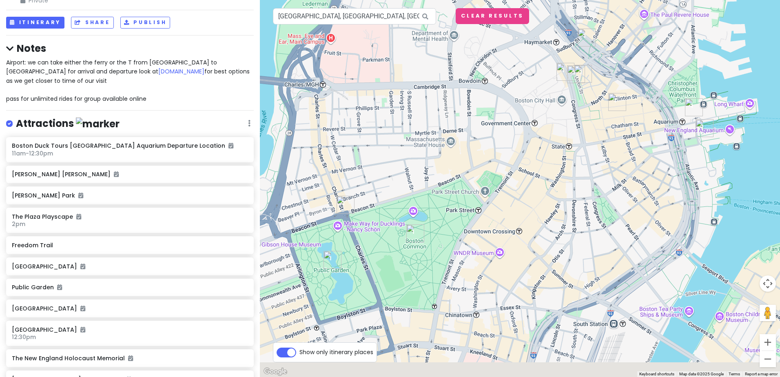
drag, startPoint x: 520, startPoint y: 209, endPoint x: 569, endPoint y: 156, distance: 72.5
click at [569, 156] on div at bounding box center [520, 188] width 520 height 377
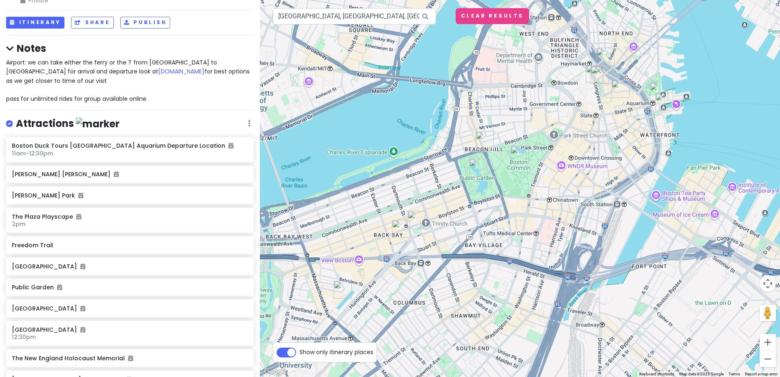
drag, startPoint x: 596, startPoint y: 78, endPoint x: 588, endPoint y: 95, distance: 18.8
click at [588, 95] on div at bounding box center [520, 188] width 520 height 377
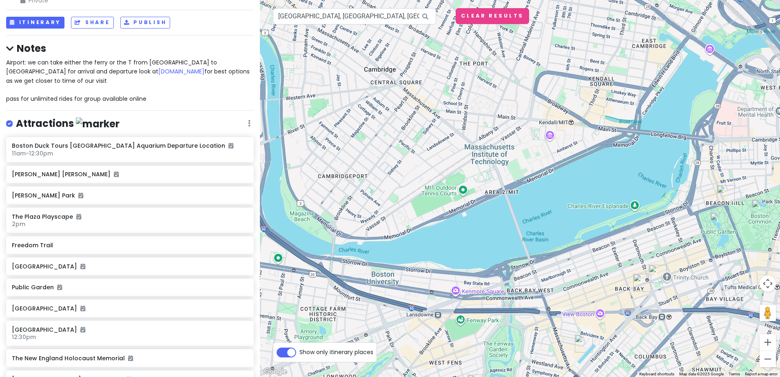
drag, startPoint x: 412, startPoint y: 106, endPoint x: 654, endPoint y: 160, distance: 247.9
click at [654, 160] on div at bounding box center [520, 188] width 520 height 377
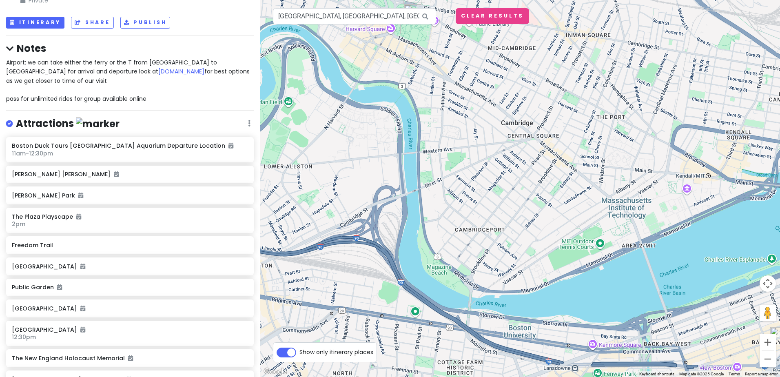
drag, startPoint x: 452, startPoint y: 116, endPoint x: 599, endPoint y: 173, distance: 158.3
click at [599, 173] on div at bounding box center [520, 188] width 520 height 377
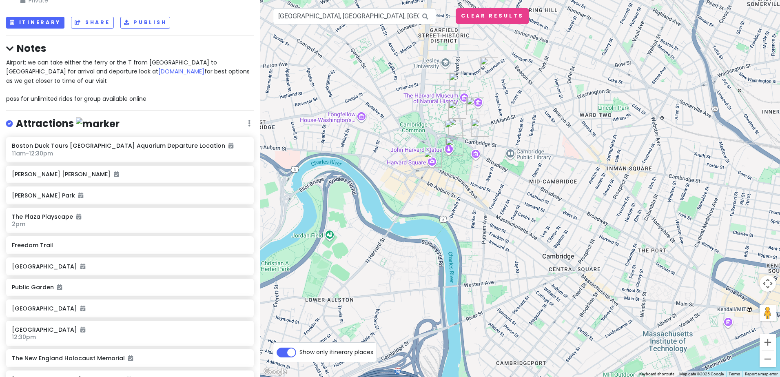
drag, startPoint x: 455, startPoint y: 87, endPoint x: 490, endPoint y: 217, distance: 134.6
click at [490, 217] on div at bounding box center [520, 188] width 520 height 377
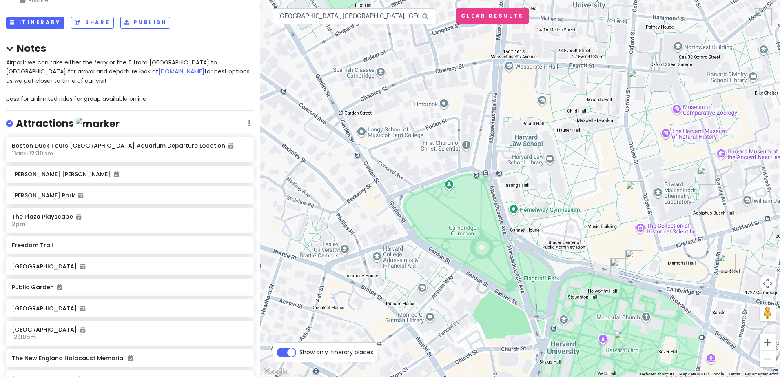
drag, startPoint x: 438, startPoint y: 141, endPoint x: 449, endPoint y: 151, distance: 14.5
click at [449, 151] on div at bounding box center [520, 188] width 520 height 377
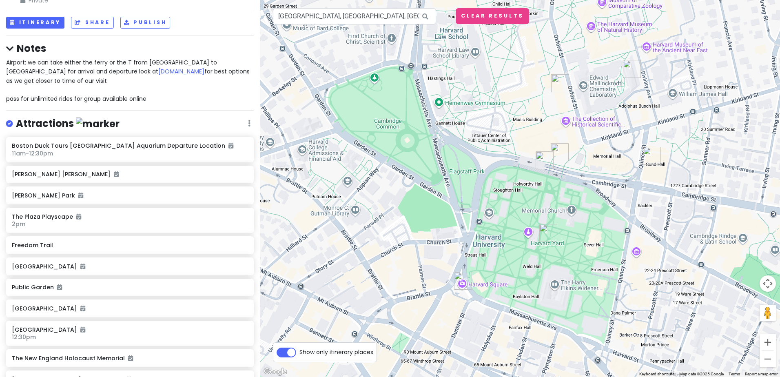
drag, startPoint x: 458, startPoint y: 209, endPoint x: 382, endPoint y: 98, distance: 134.7
click at [382, 98] on div at bounding box center [520, 188] width 520 height 377
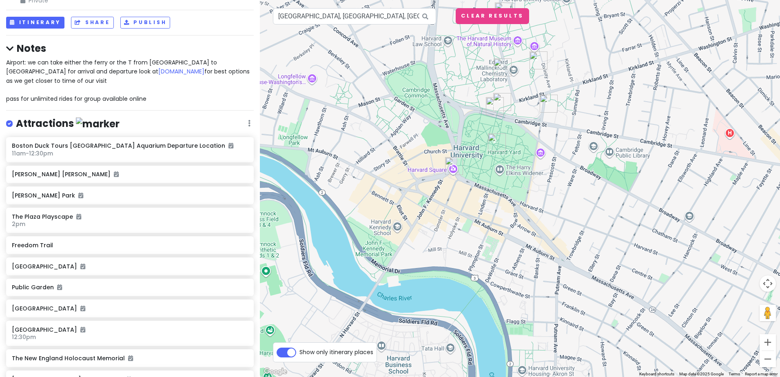
drag, startPoint x: 481, startPoint y: 268, endPoint x: 495, endPoint y: 224, distance: 45.8
click at [495, 224] on div at bounding box center [520, 188] width 520 height 377
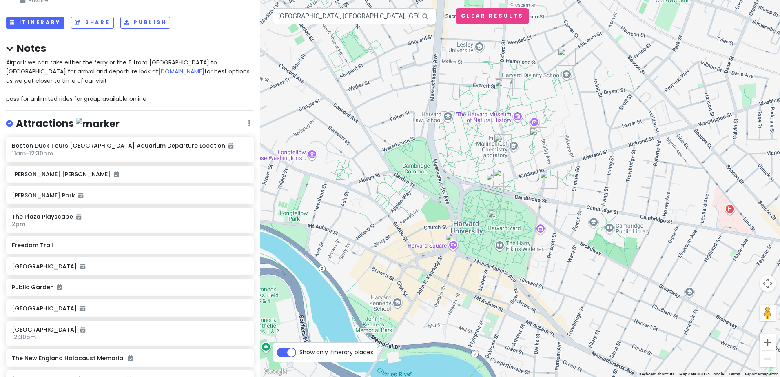
drag, startPoint x: 389, startPoint y: 100, endPoint x: 388, endPoint y: 188, distance: 87.3
click at [388, 188] on div at bounding box center [520, 188] width 520 height 377
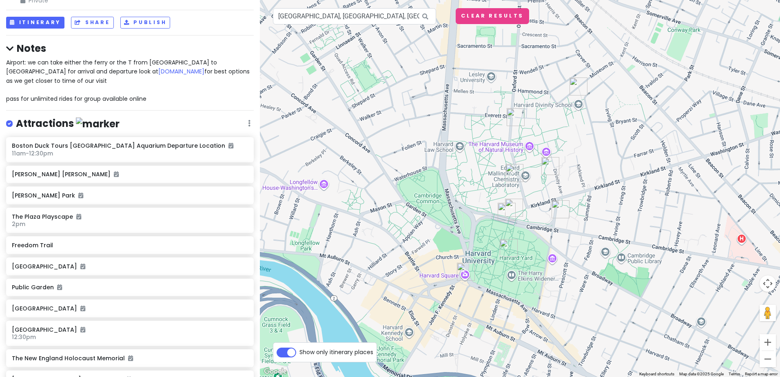
drag, startPoint x: 382, startPoint y: 138, endPoint x: 399, endPoint y: 175, distance: 40.2
click at [399, 175] on div at bounding box center [520, 188] width 520 height 377
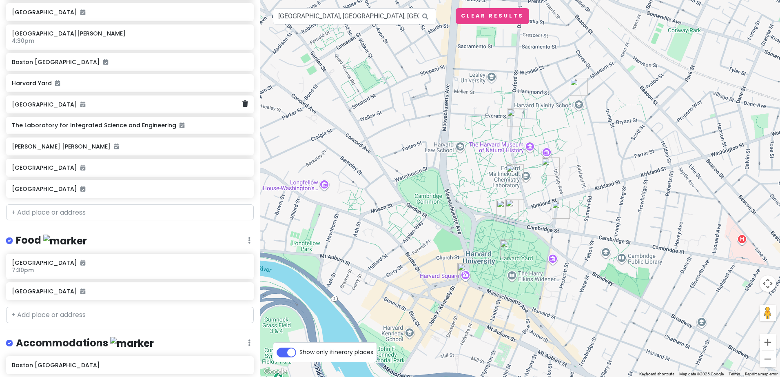
scroll to position [807, 0]
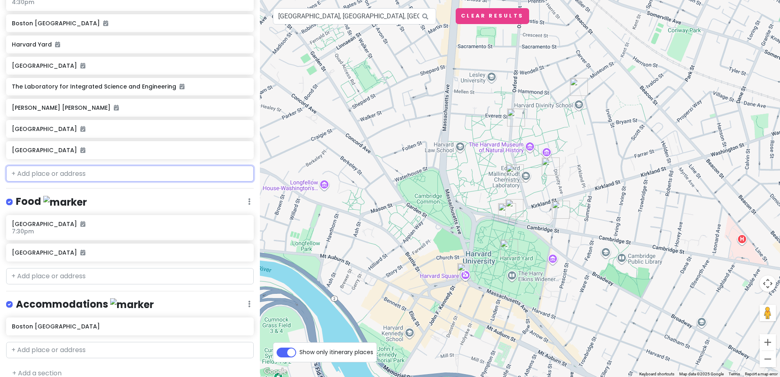
click at [88, 166] on input "text" at bounding box center [130, 174] width 248 height 16
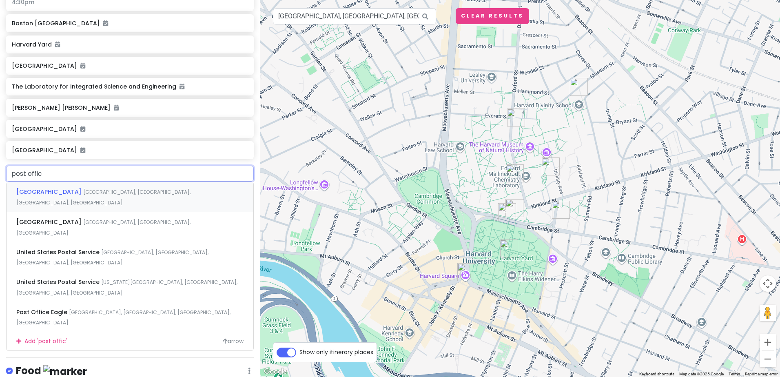
type input "post office"
click at [35, 218] on span "Post Office Square" at bounding box center [49, 222] width 67 height 8
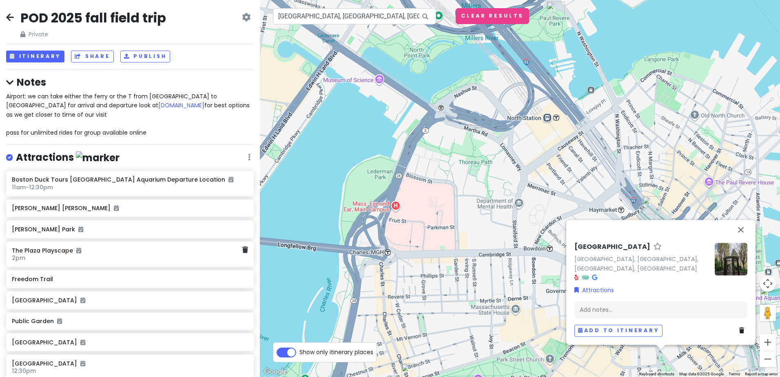
scroll to position [0, 0]
click at [45, 59] on button "Itinerary" at bounding box center [35, 57] width 58 height 12
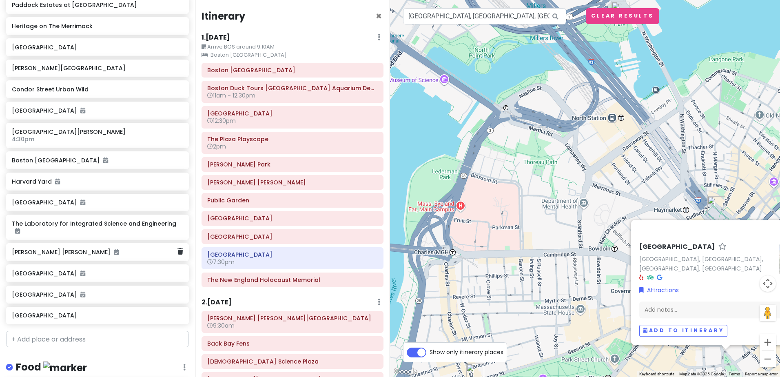
scroll to position [735, 0]
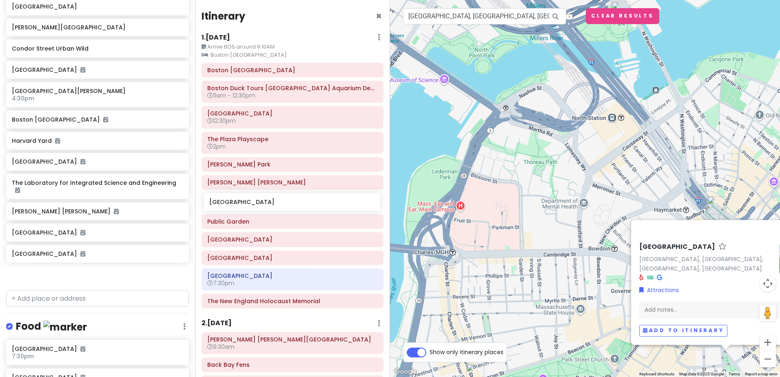
drag, startPoint x: 56, startPoint y: 261, endPoint x: 253, endPoint y: 205, distance: 205.2
click at [253, 205] on div "POD 2025 fall field trip Private Change Dates Make a Copy Delete Trip Give Feed…" at bounding box center [390, 188] width 780 height 377
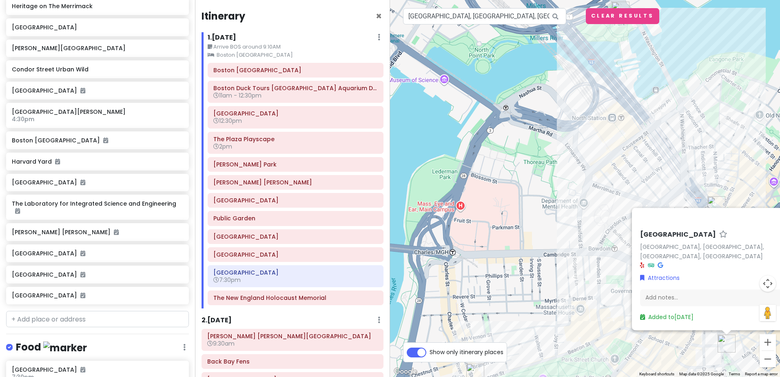
scroll to position [713, 0]
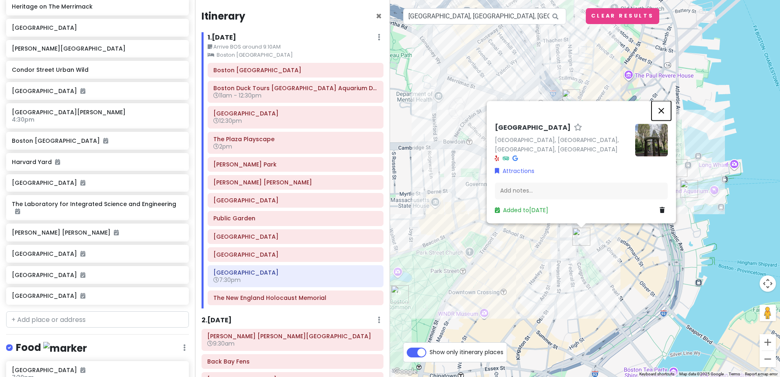
click at [662, 117] on button "Close" at bounding box center [662, 111] width 20 height 20
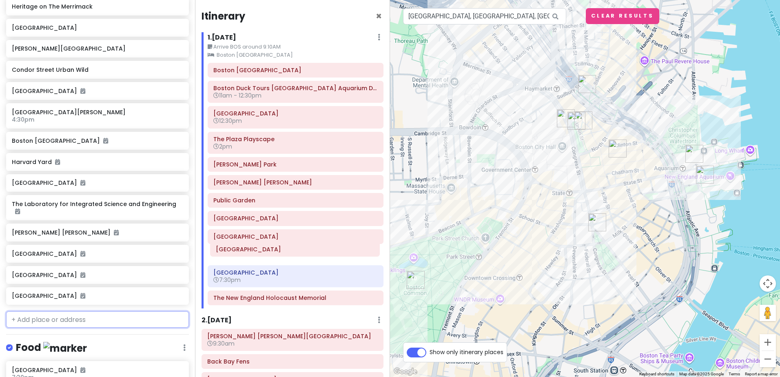
drag, startPoint x: 266, startPoint y: 205, endPoint x: 268, endPoint y: 254, distance: 49.0
click at [268, 254] on div "Boston Marriott Long Wharf Boston Duck Tours New England Aquarium Departure Loc…" at bounding box center [296, 186] width 188 height 246
